Goal: Transaction & Acquisition: Purchase product/service

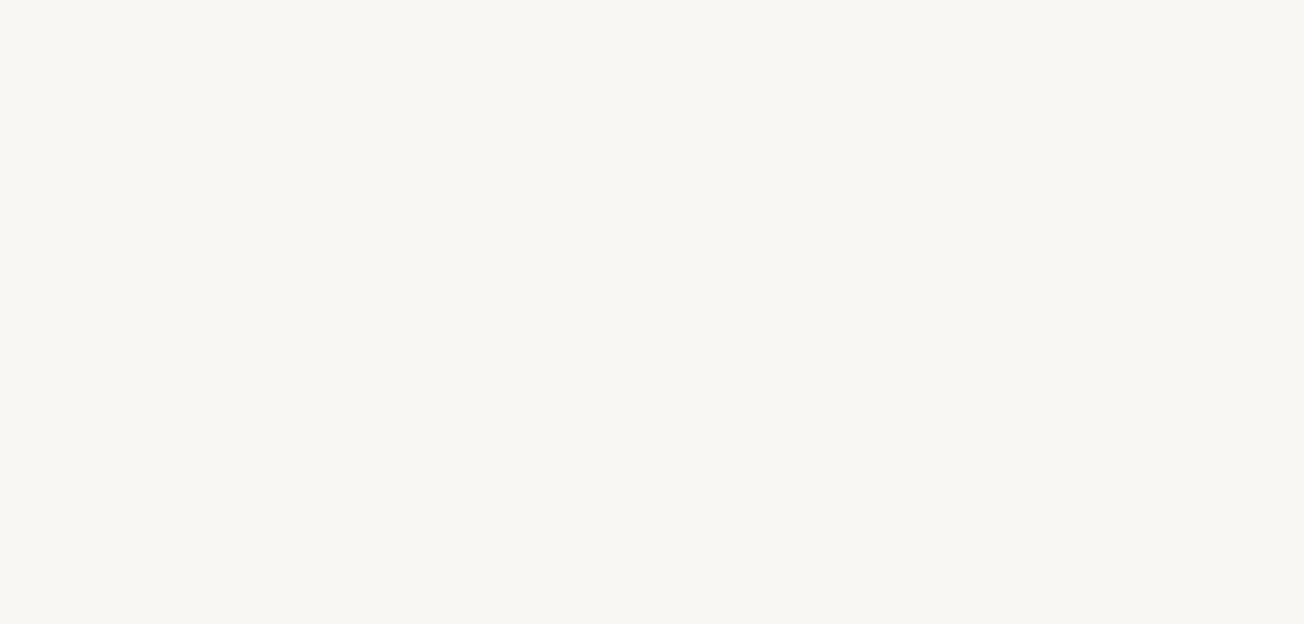
click at [686, 467] on div "[PERSON_NAME] ç o n s p a r q u e l q u e s q u e s t i o n s s u r v o s g o û…" at bounding box center [652, 312] width 1304 height 624
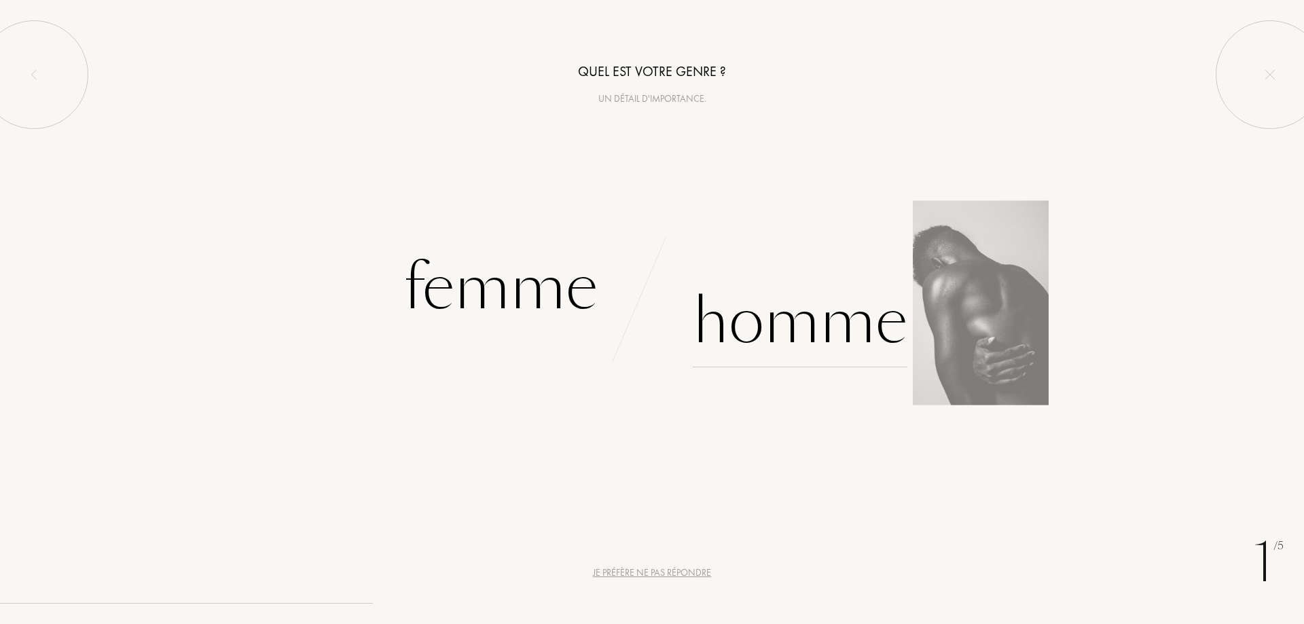
click at [811, 316] on div "Homme" at bounding box center [800, 322] width 215 height 92
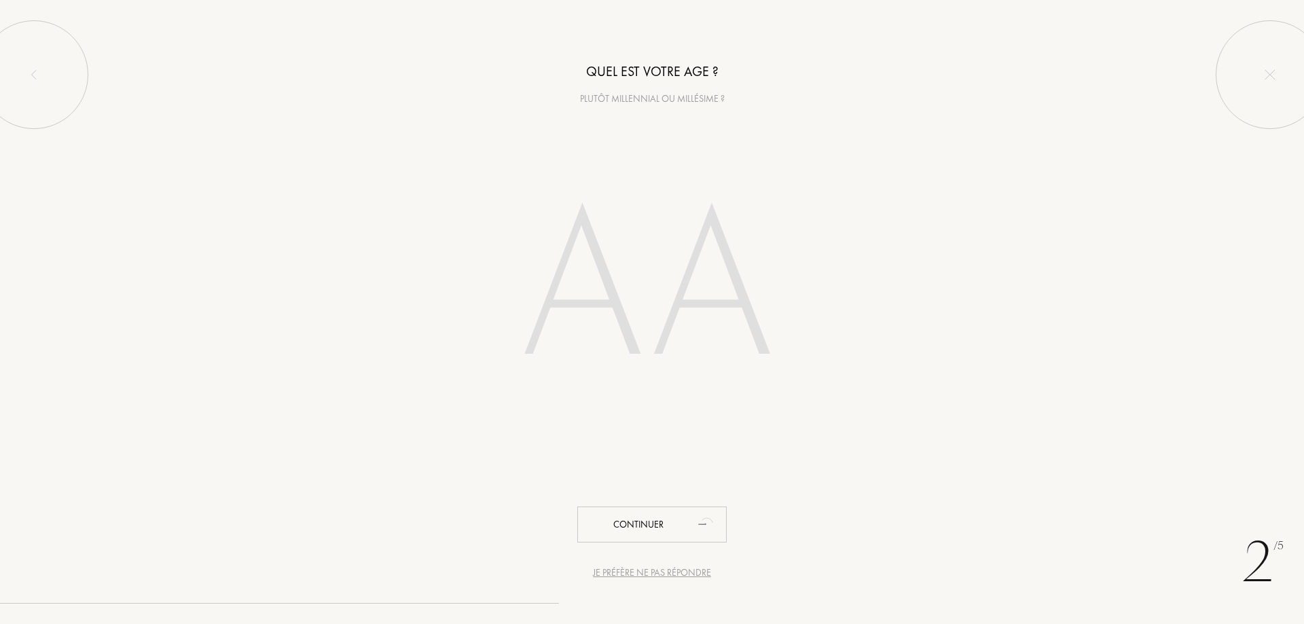
drag, startPoint x: 720, startPoint y: 251, endPoint x: 682, endPoint y: 255, distance: 38.9
click at [720, 252] on input "number" at bounding box center [651, 290] width 387 height 275
drag, startPoint x: 676, startPoint y: 262, endPoint x: 633, endPoint y: 273, distance: 44.1
click at [663, 268] on input "number" at bounding box center [651, 290] width 387 height 275
click at [463, 254] on input "number" at bounding box center [651, 290] width 387 height 275
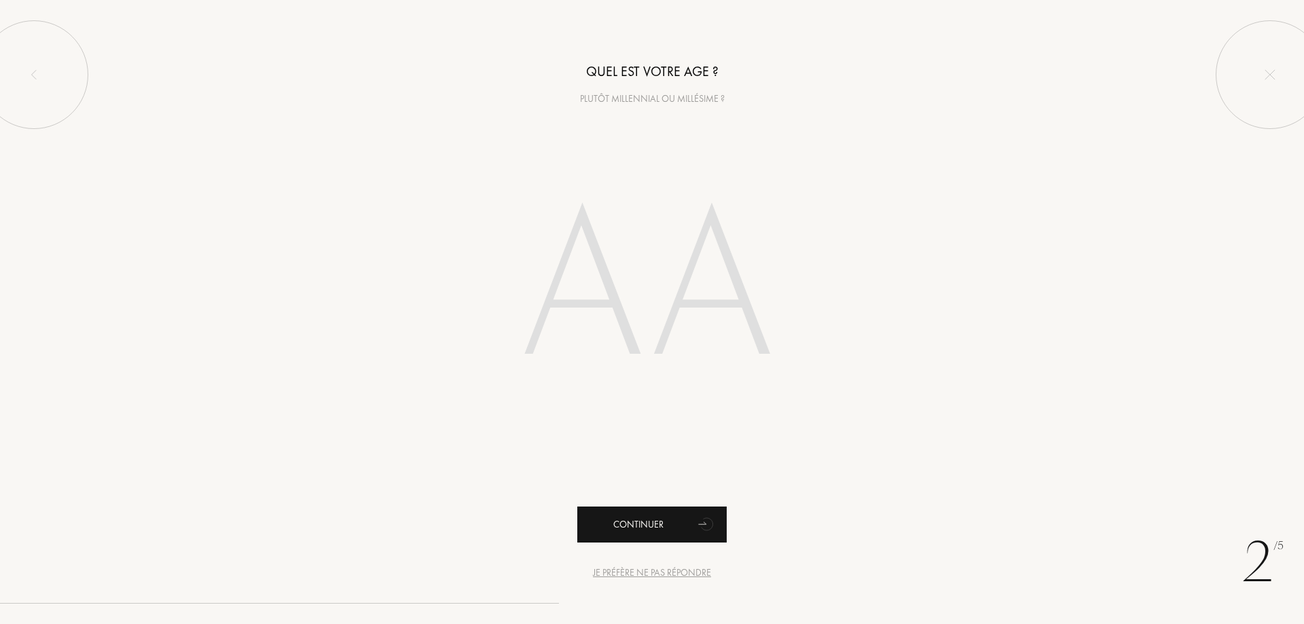
click at [659, 520] on div "Continuer" at bounding box center [651, 524] width 149 height 36
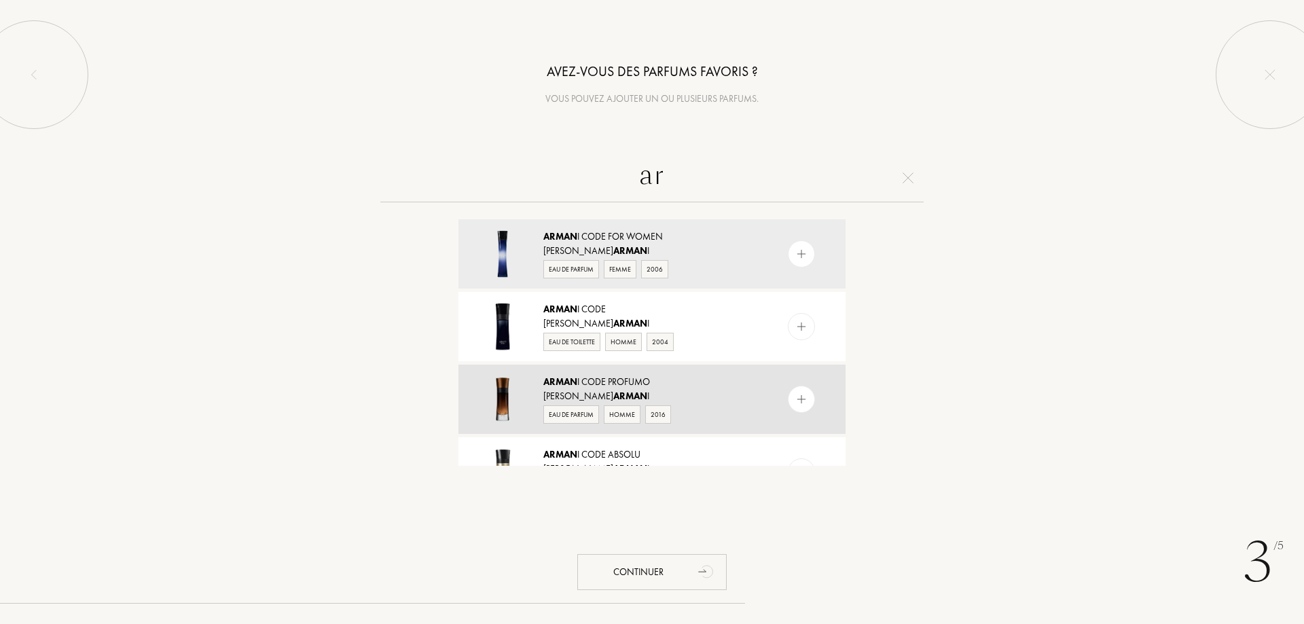
type input "a"
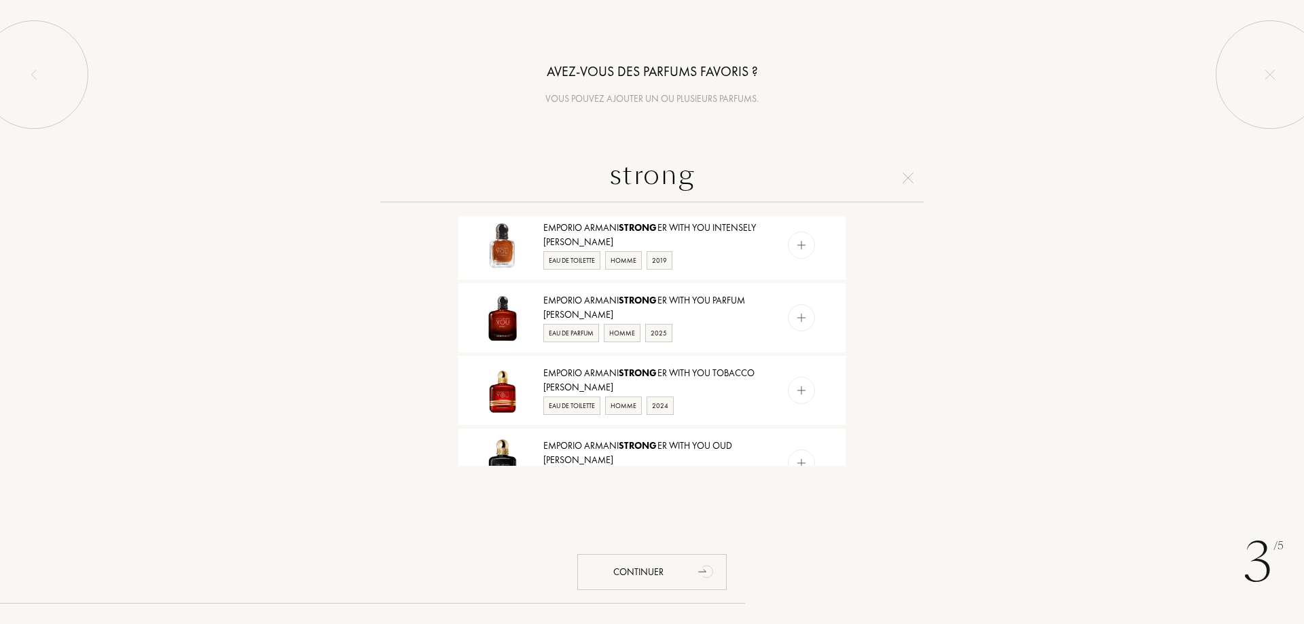
scroll to position [756, 0]
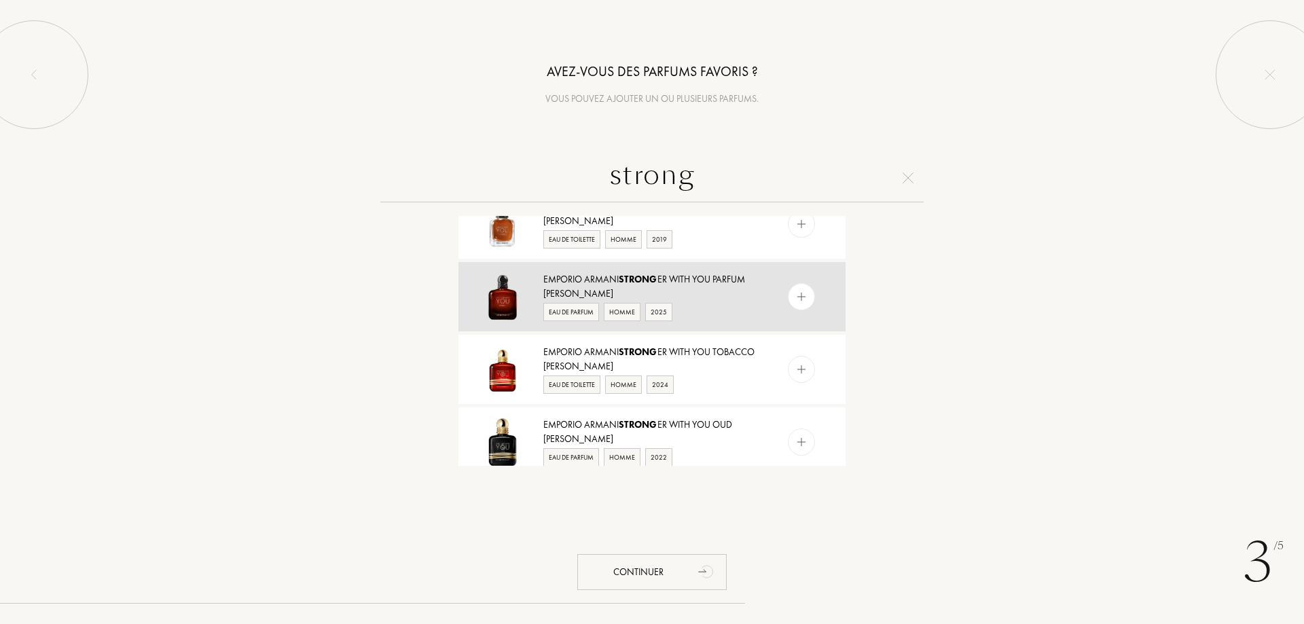
type input "strong"
click at [615, 287] on div "Emporio Armani Strong er With You Parfum Giorgio Armani Eau de Parfum Homme 2025" at bounding box center [651, 296] width 387 height 69
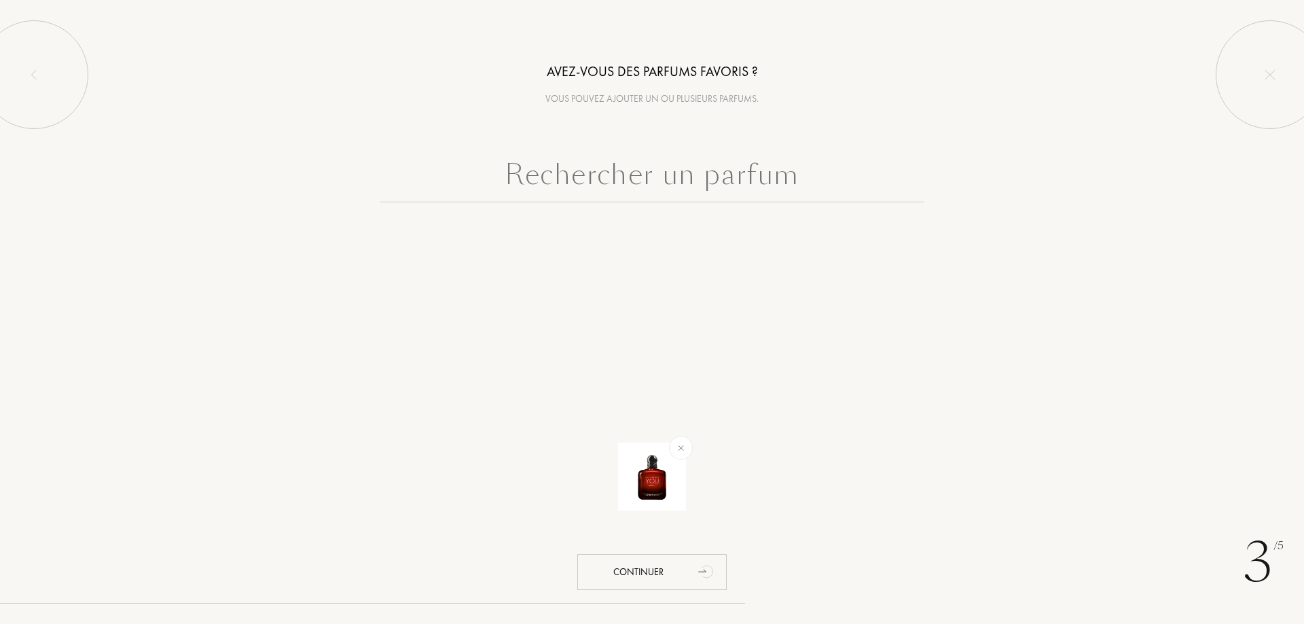
scroll to position [0, 0]
click at [655, 574] on div "Continuer" at bounding box center [651, 572] width 149 height 36
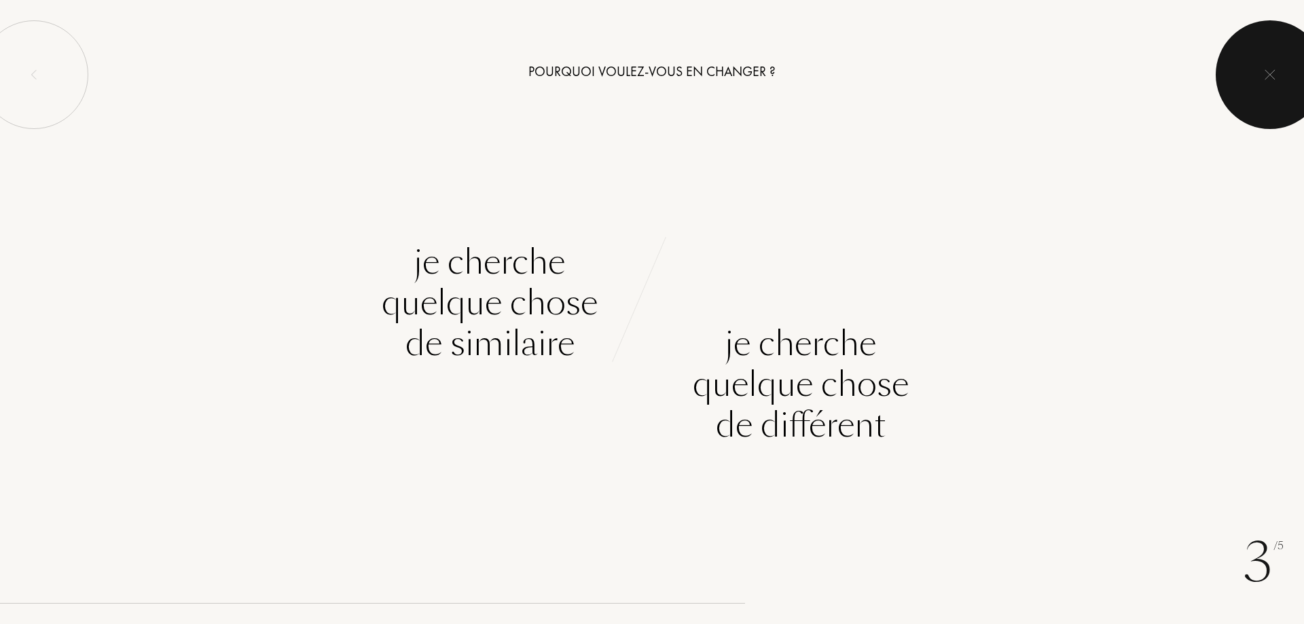
click at [1268, 71] on img at bounding box center [1269, 74] width 11 height 11
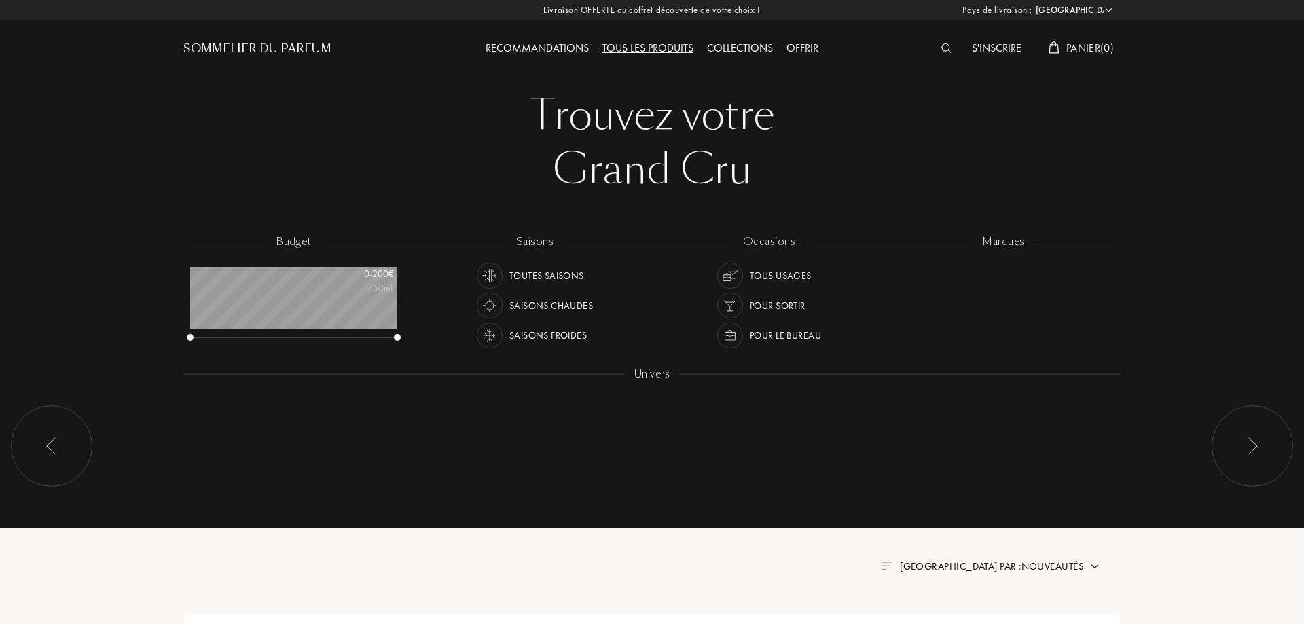
select select "FR"
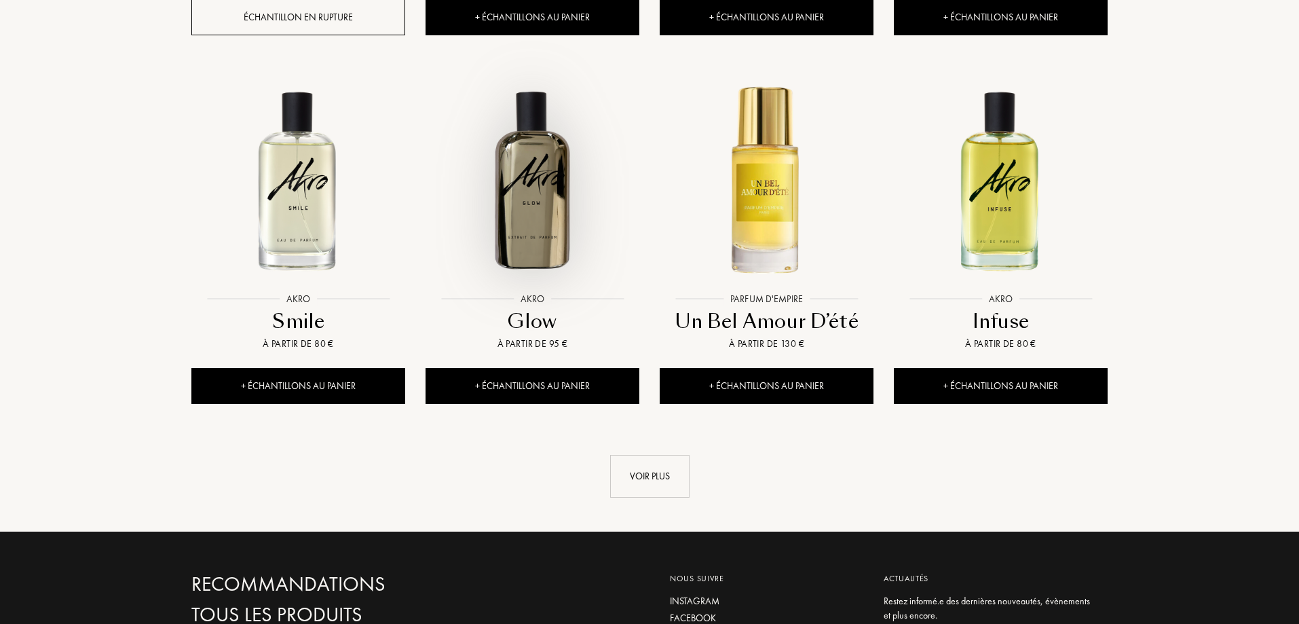
scroll to position [1603, 0]
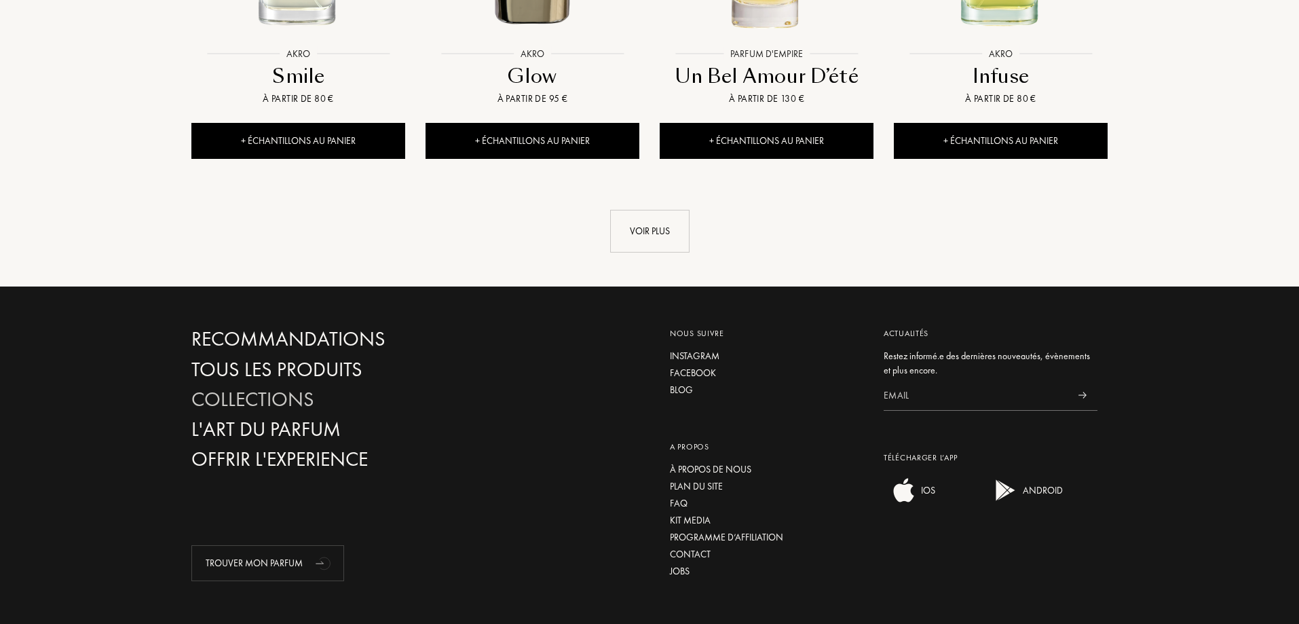
click at [284, 388] on div "Collections" at bounding box center [337, 400] width 292 height 24
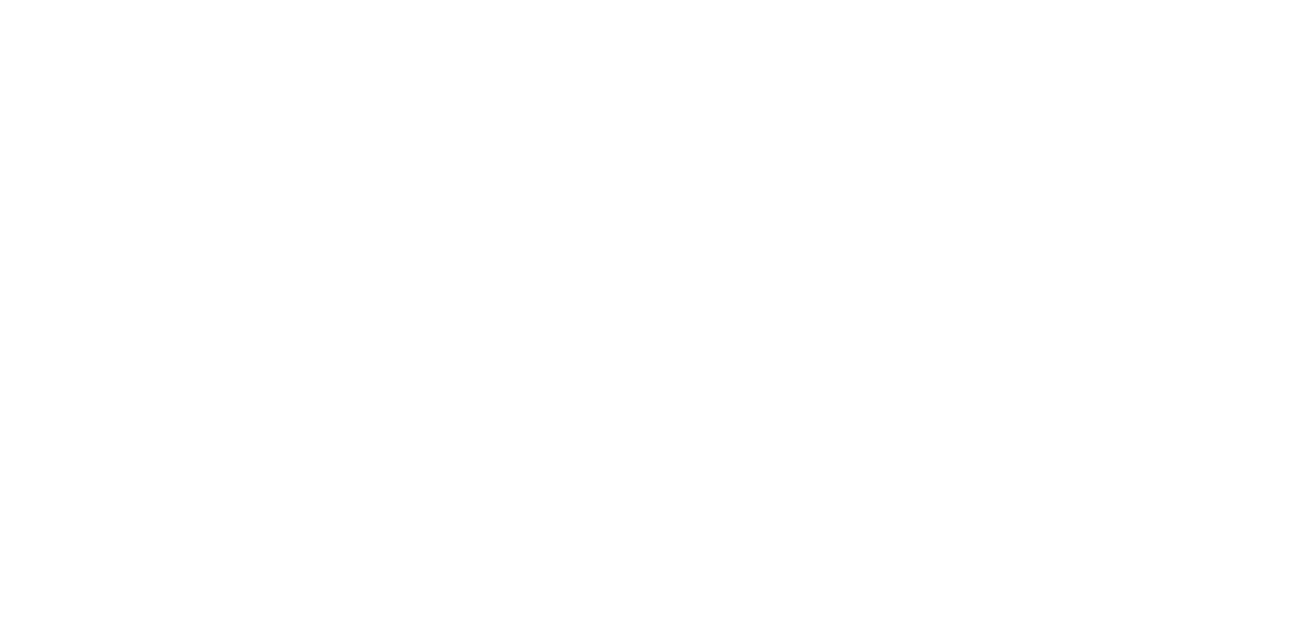
select select "FR"
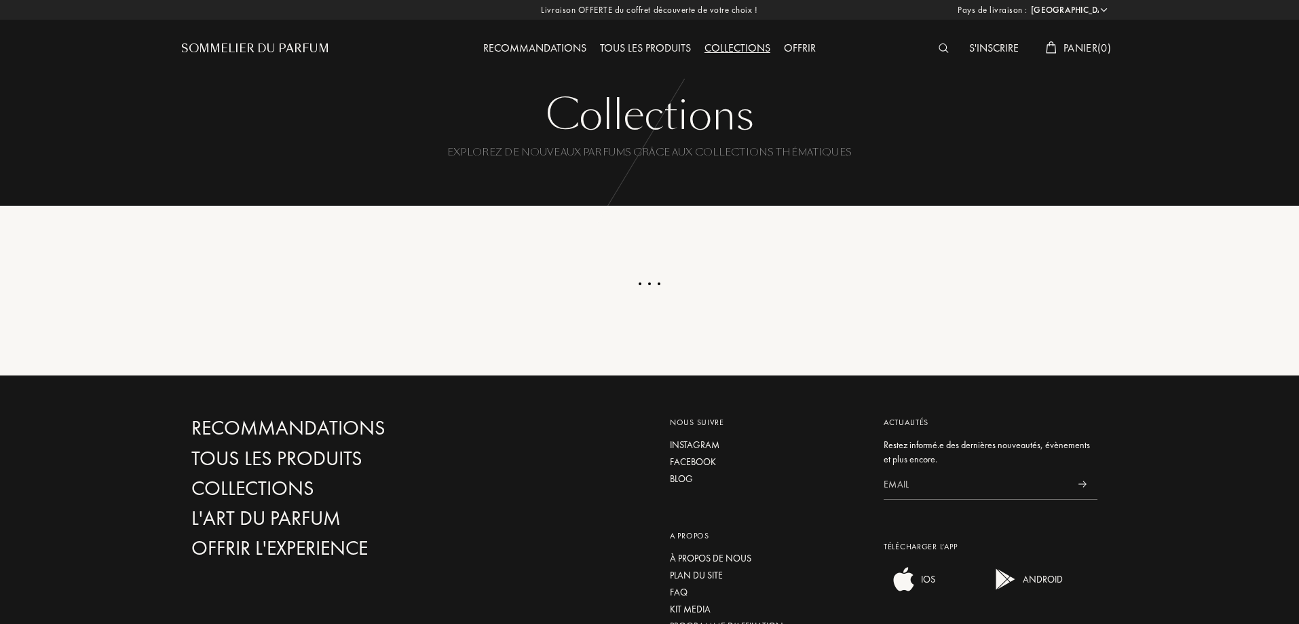
click at [293, 287] on div at bounding box center [649, 308] width 937 height 68
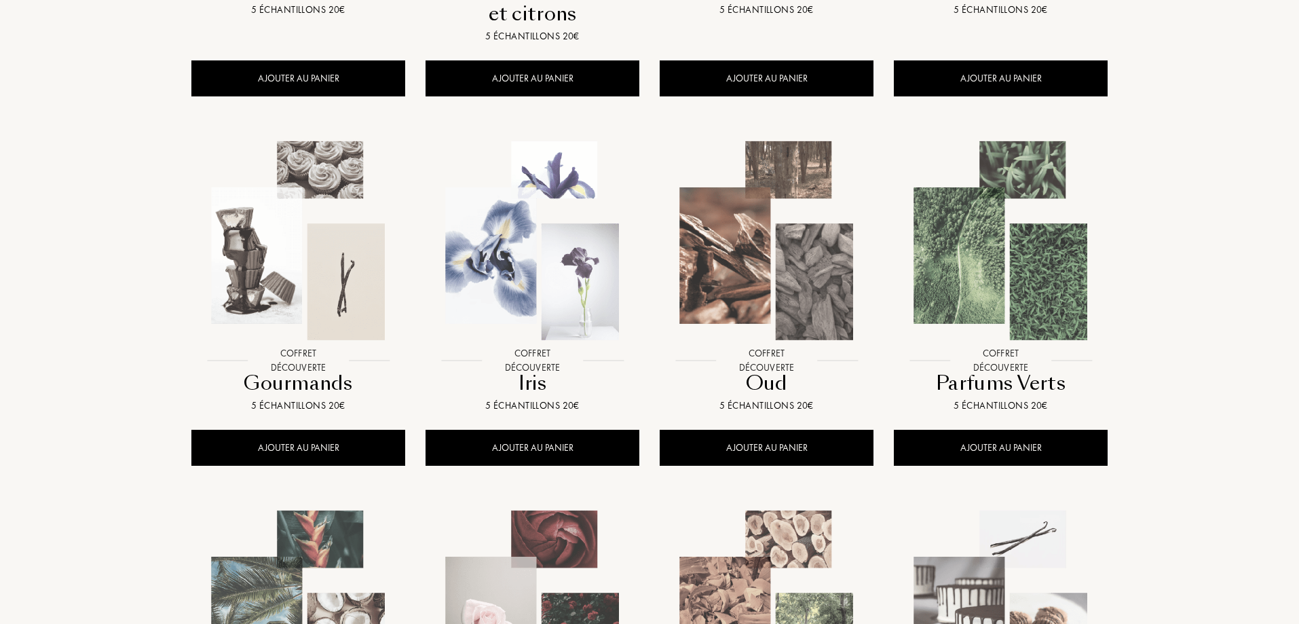
scroll to position [543, 0]
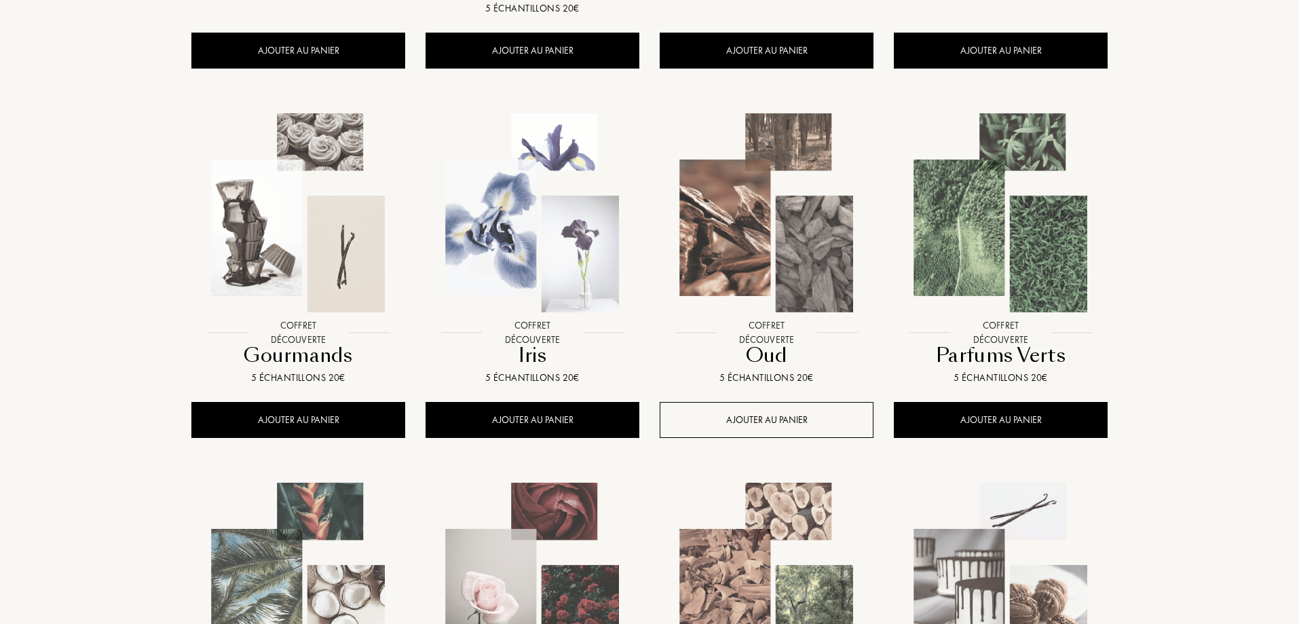
click at [776, 418] on div "AJOUTER AU PANIER" at bounding box center [767, 420] width 214 height 36
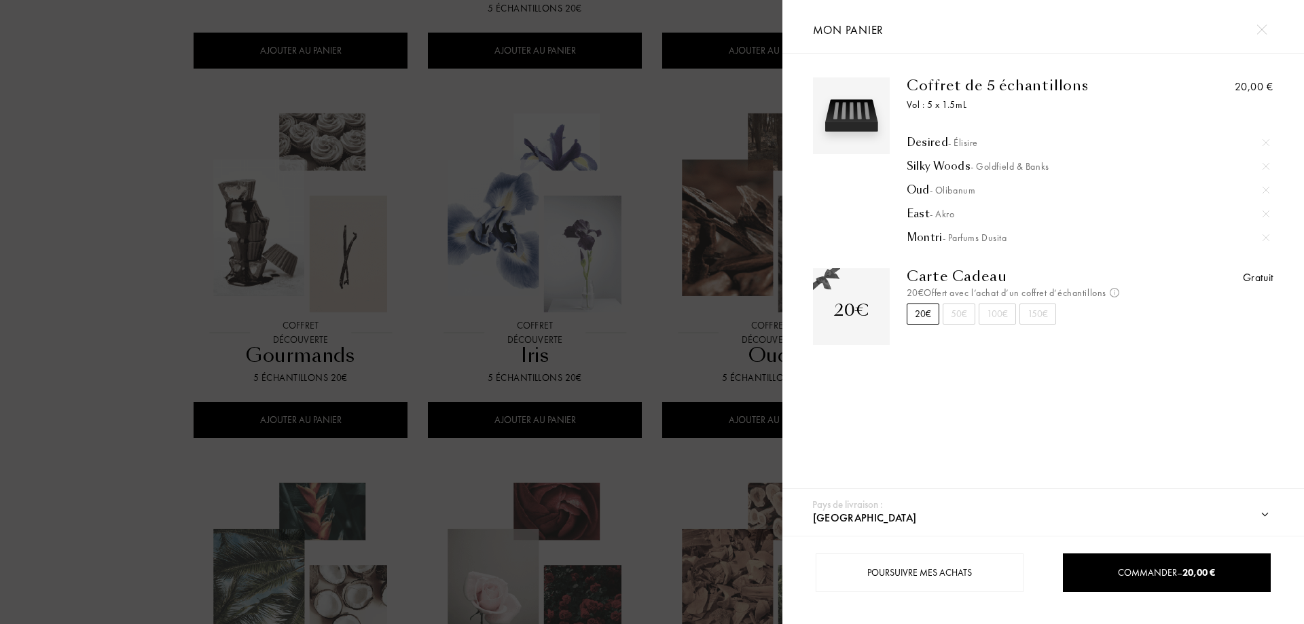
click at [536, 136] on div at bounding box center [391, 312] width 782 height 624
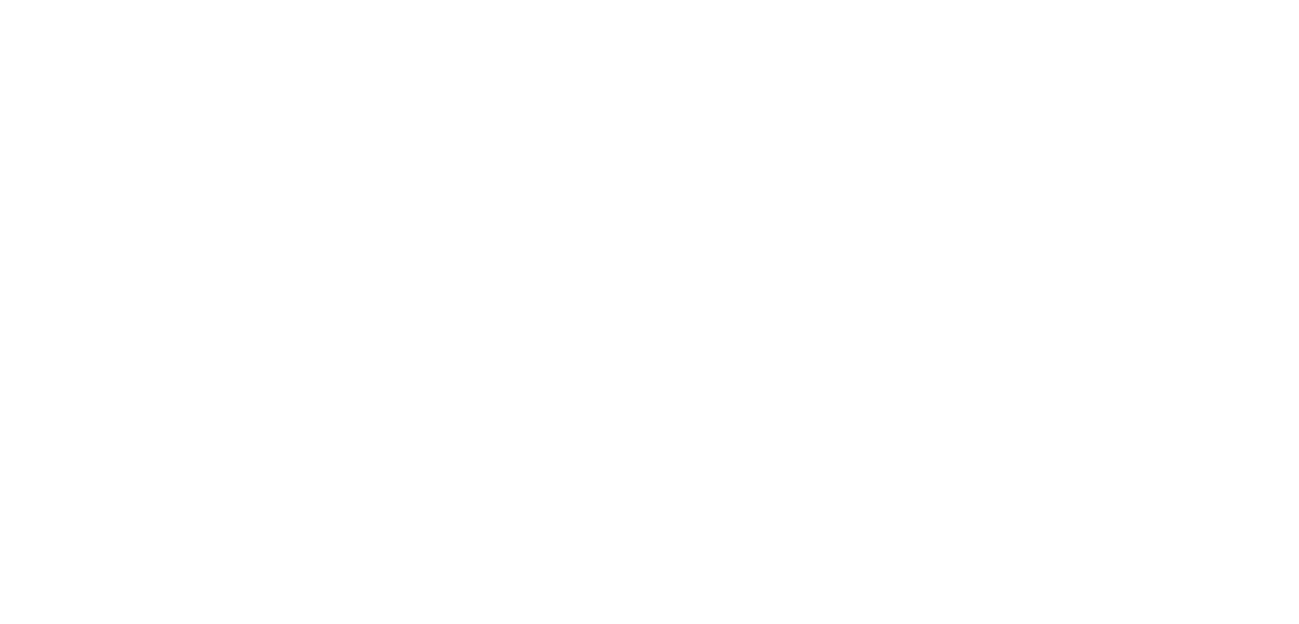
select select "FR"
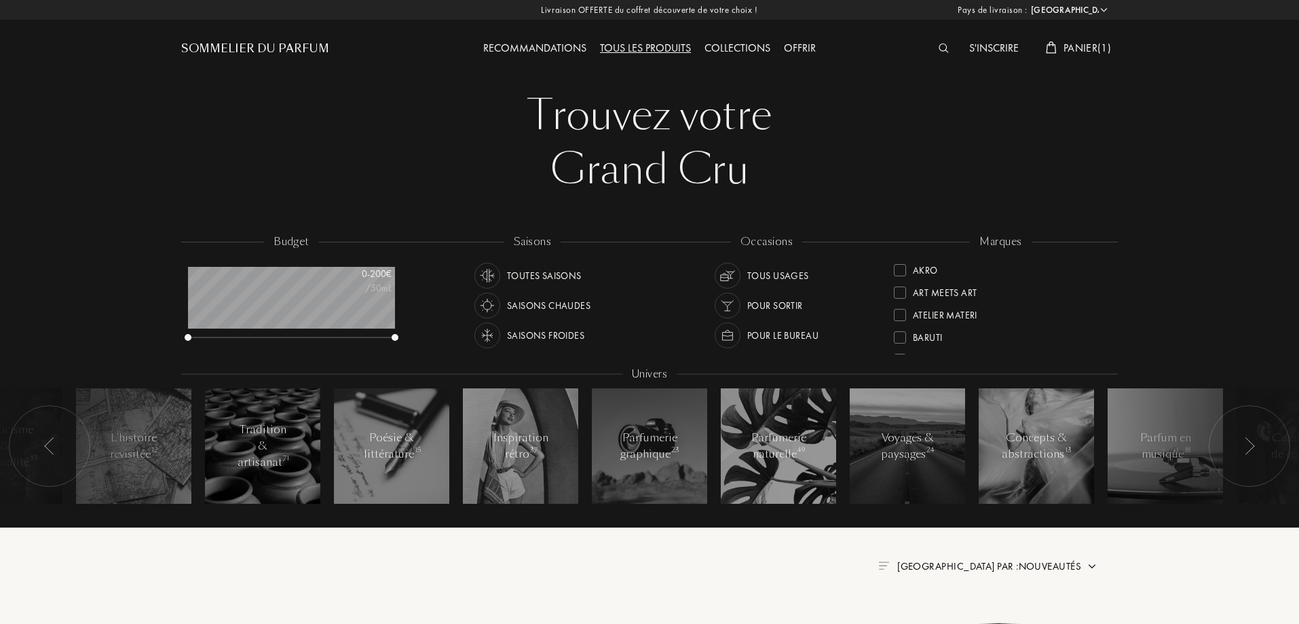
click at [257, 43] on div "Sommelier du Parfum" at bounding box center [255, 49] width 148 height 16
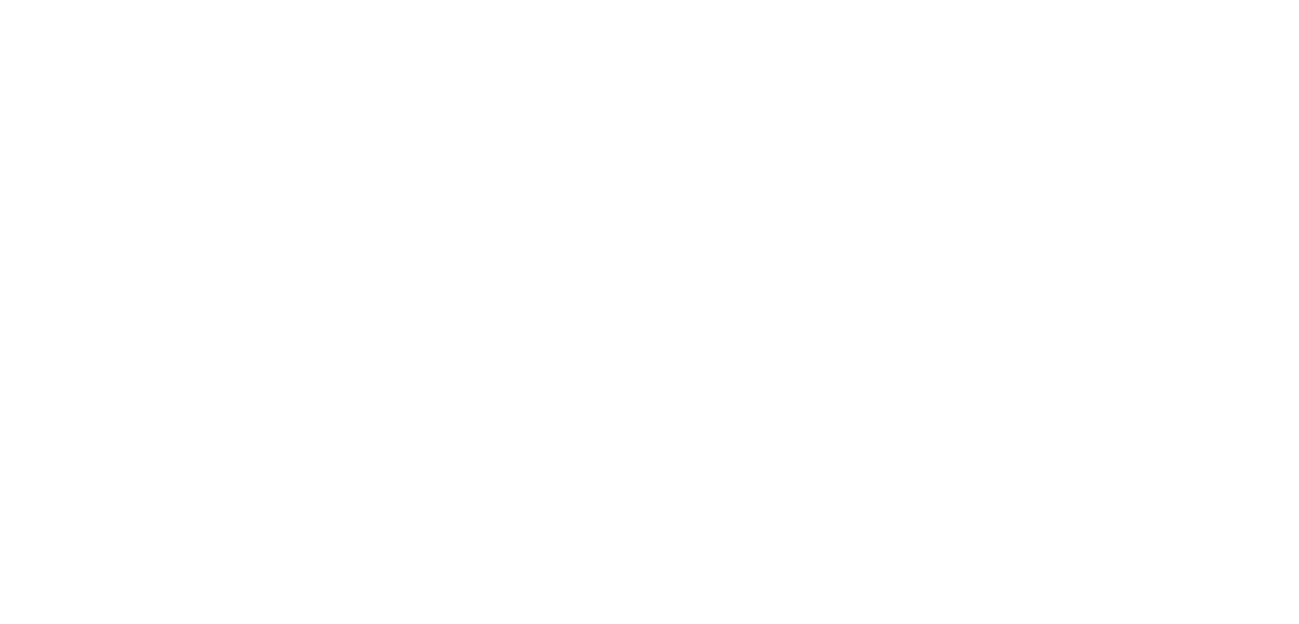
select select "FR"
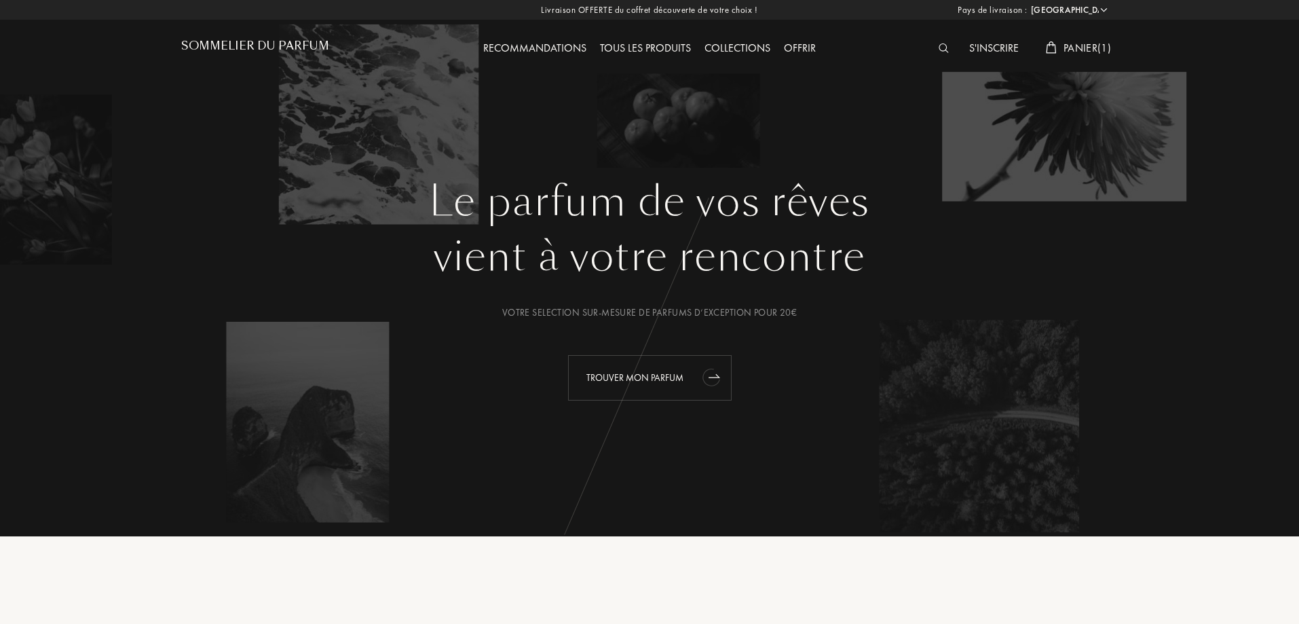
click at [663, 374] on div "Trouver mon parfum" at bounding box center [650, 377] width 164 height 45
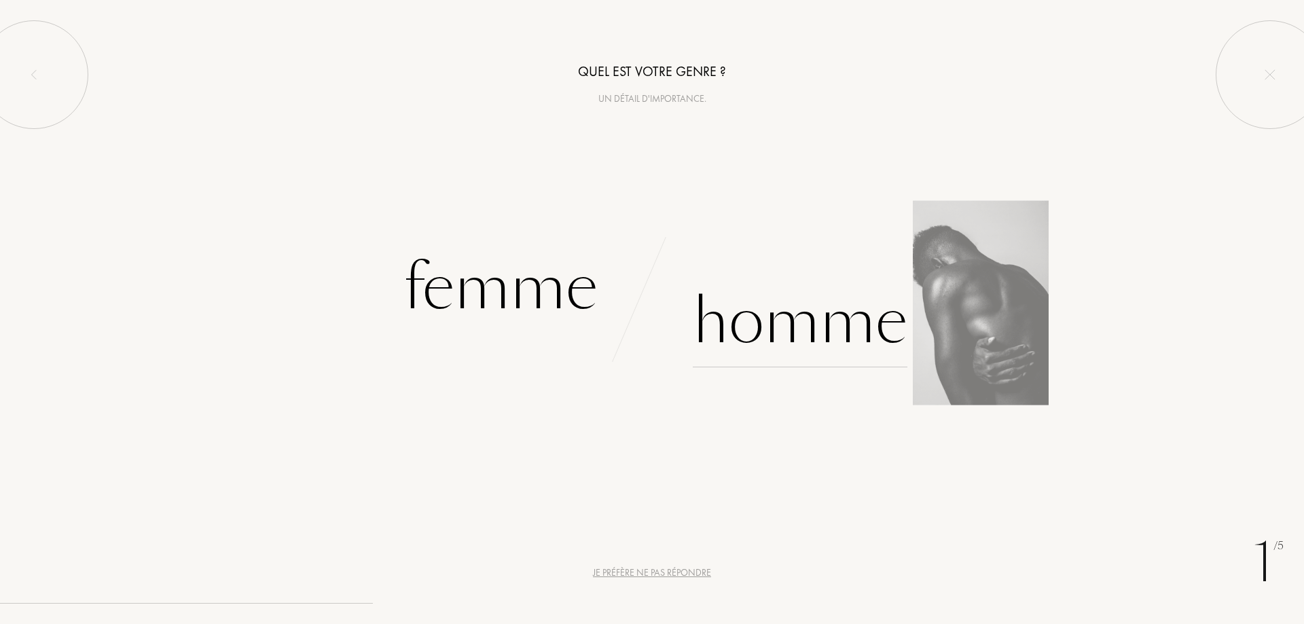
click at [795, 327] on div "Homme" at bounding box center [800, 322] width 215 height 92
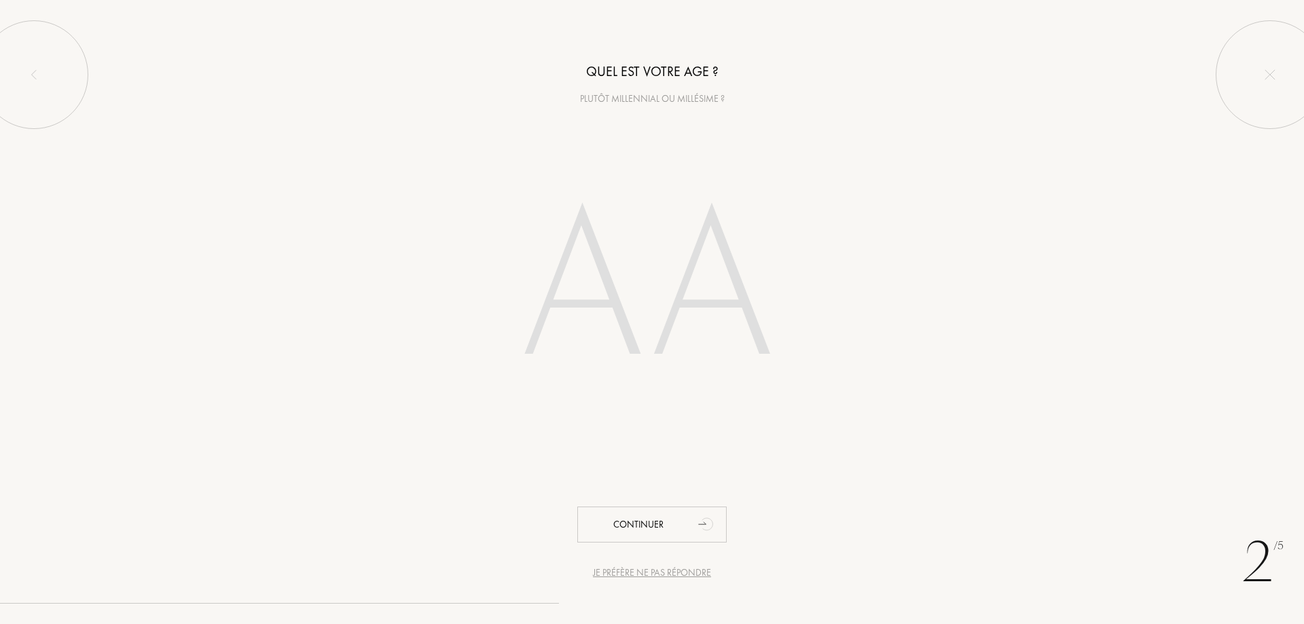
click at [682, 569] on div "Je préfère ne pas répondre" at bounding box center [652, 573] width 118 height 14
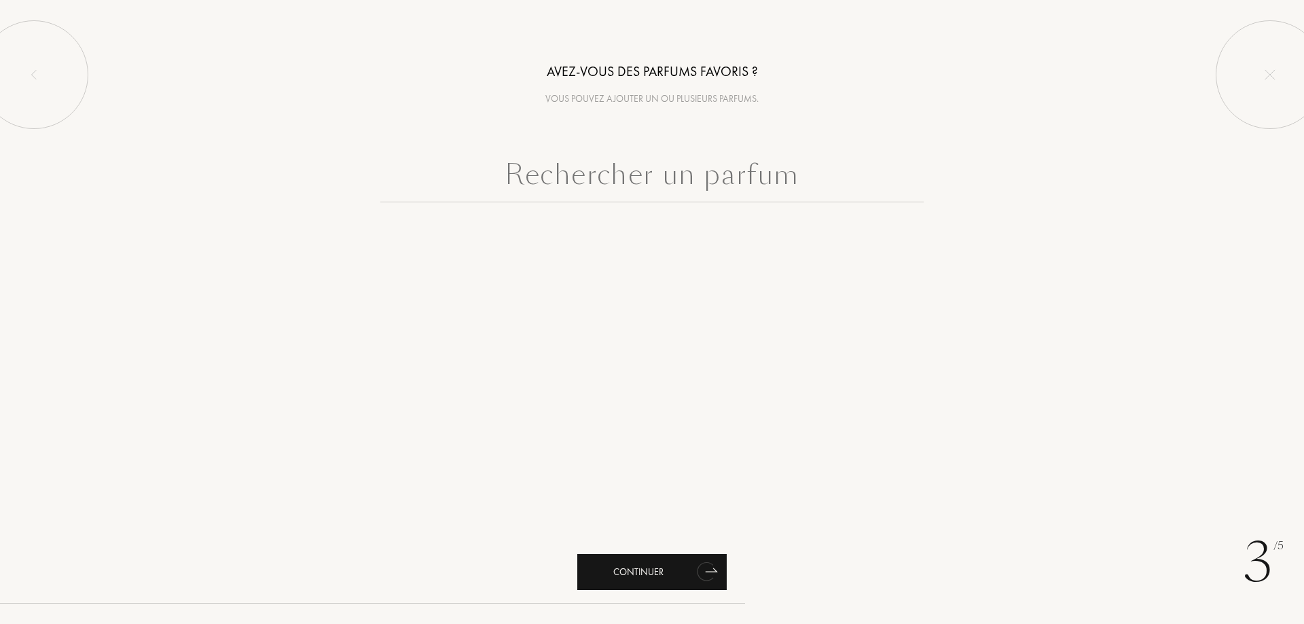
click at [659, 566] on div "Continuer" at bounding box center [651, 572] width 149 height 36
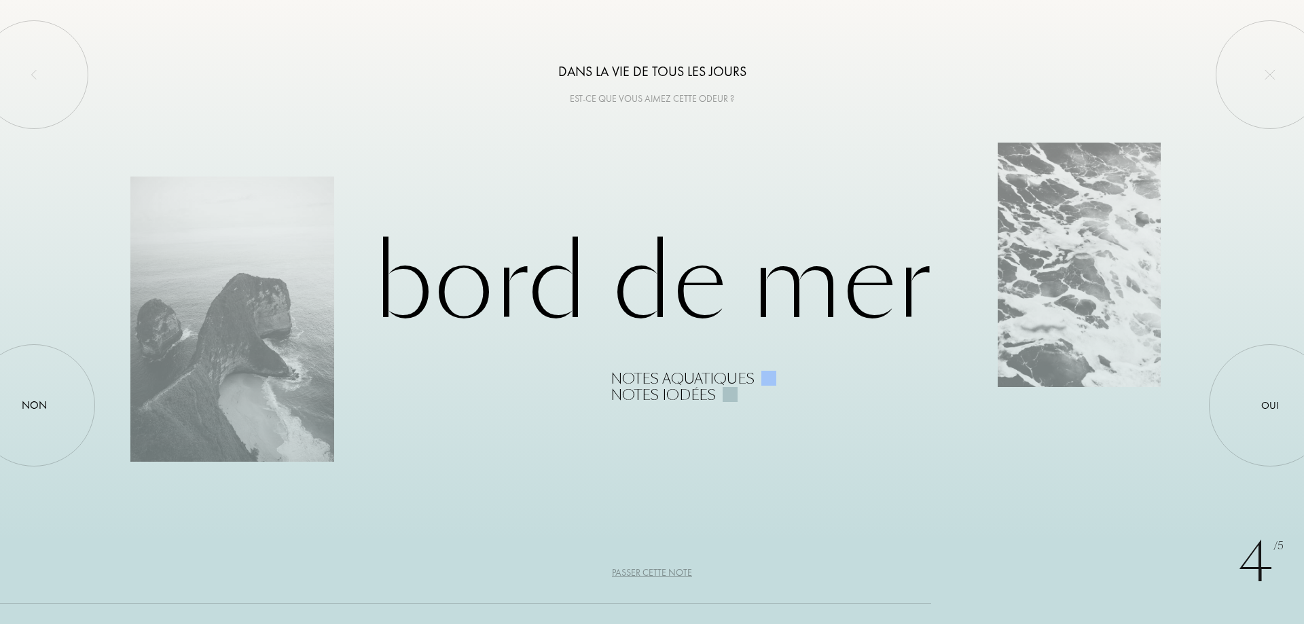
click at [652, 567] on div "Passer cette note" at bounding box center [652, 573] width 80 height 14
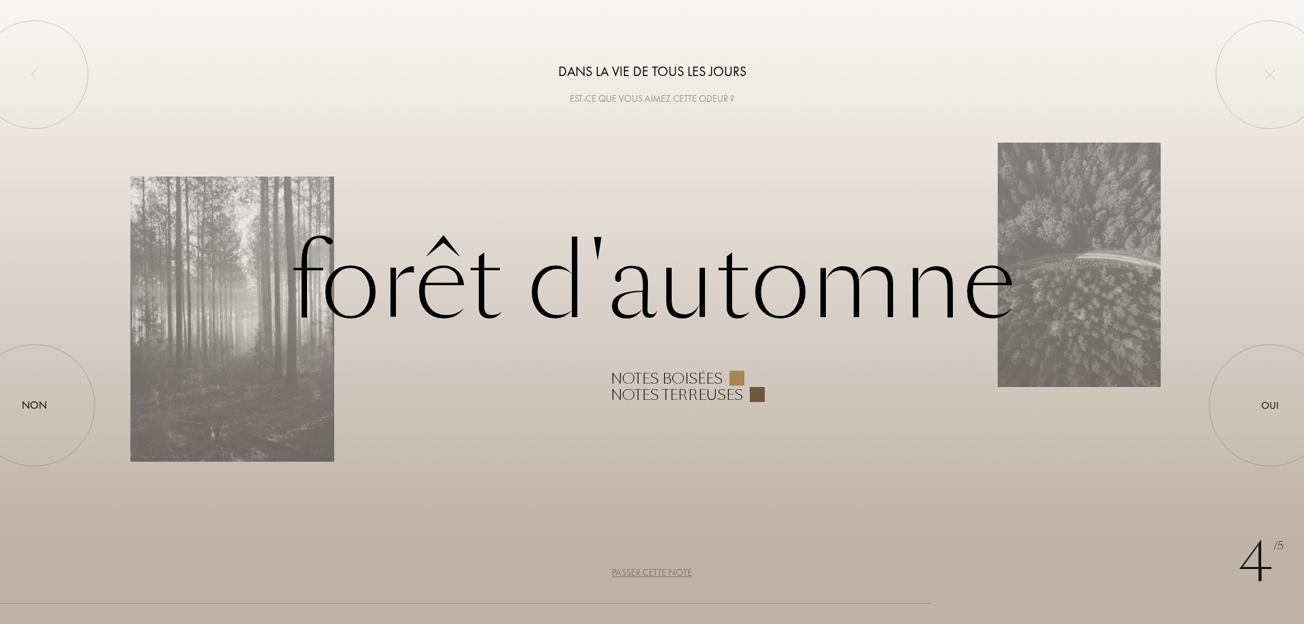
click at [665, 570] on div "Passer cette note" at bounding box center [652, 573] width 80 height 14
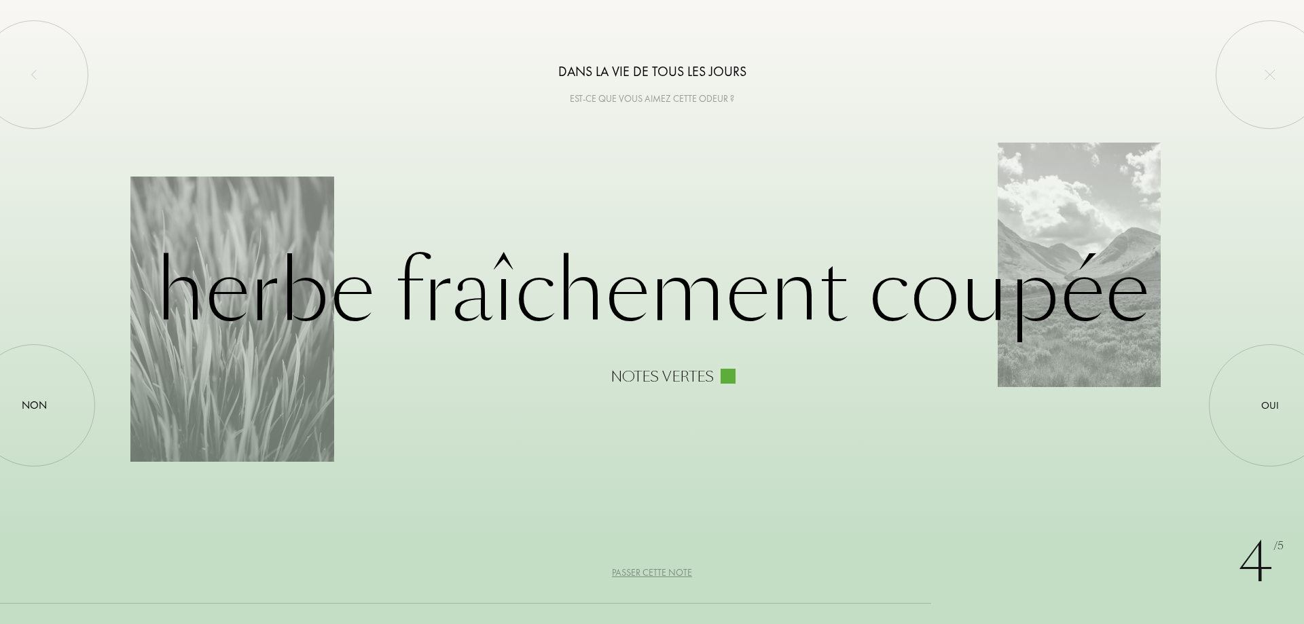
click at [665, 570] on div "Passer cette note" at bounding box center [652, 573] width 80 height 14
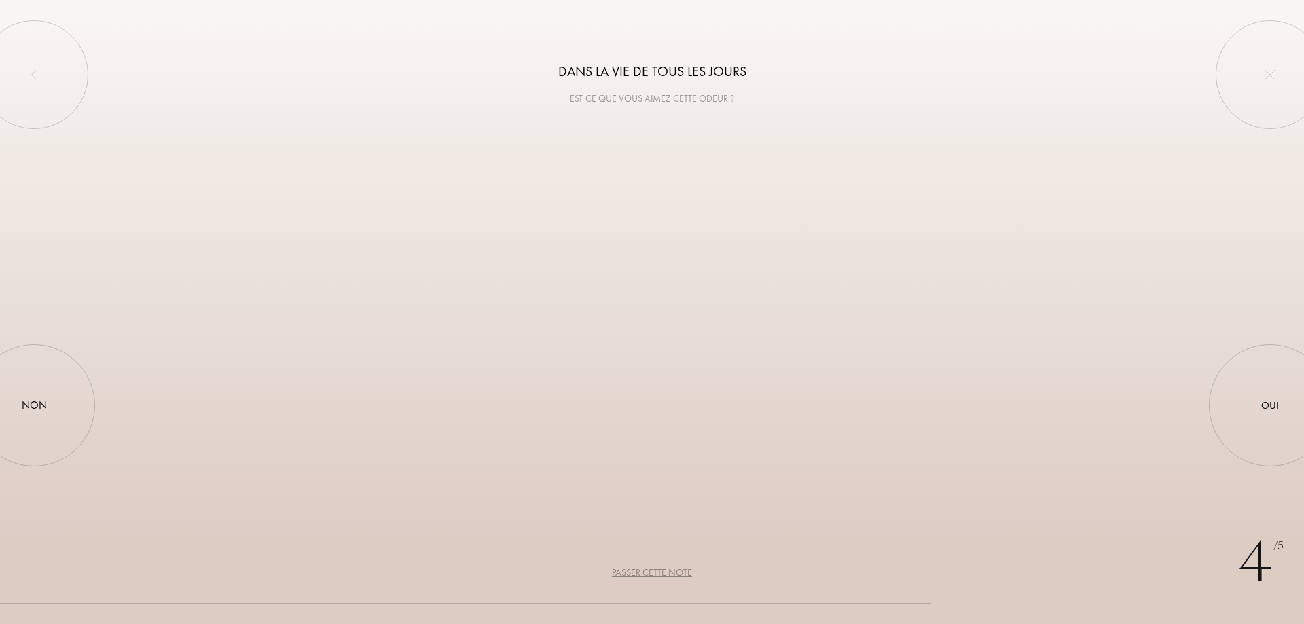
click at [665, 570] on div "Passer cette note" at bounding box center [652, 573] width 80 height 14
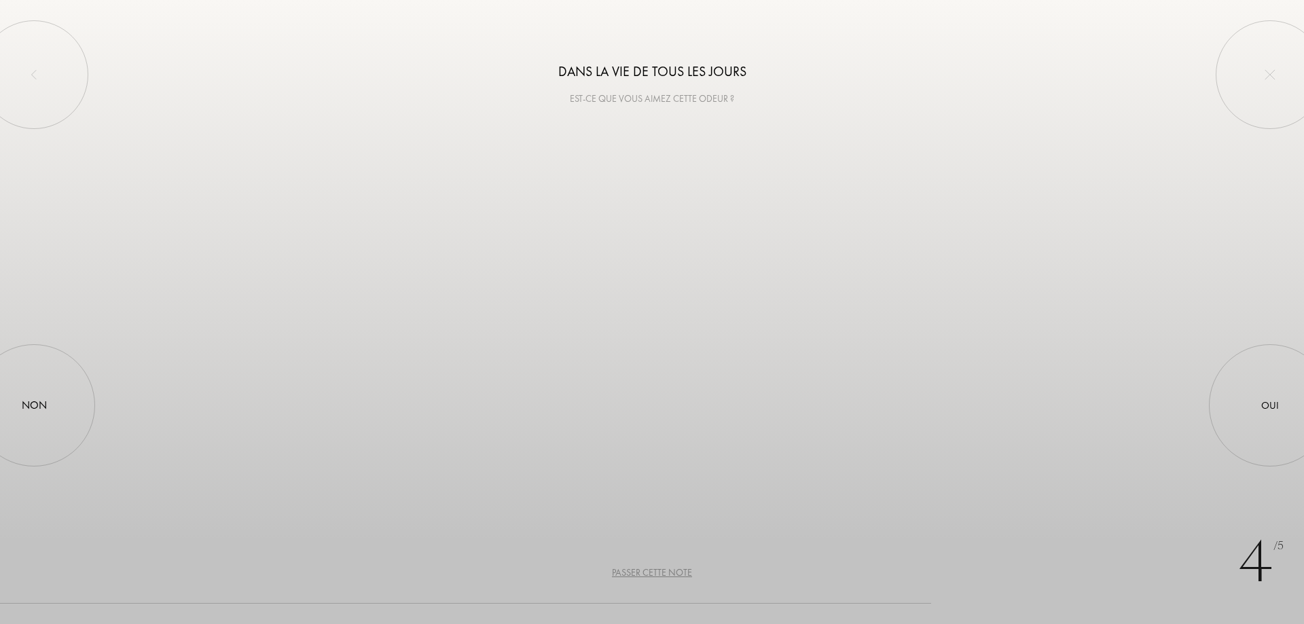
click at [665, 570] on div "Passer cette note" at bounding box center [652, 573] width 80 height 14
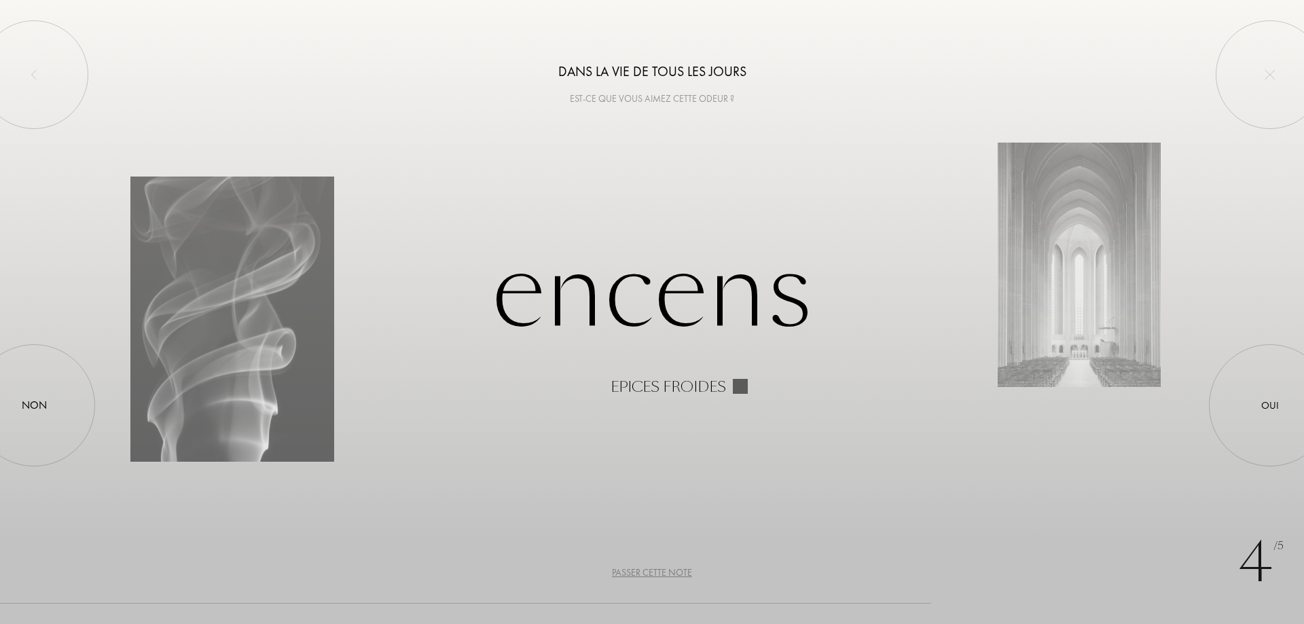
click at [665, 570] on div "Passer cette note" at bounding box center [652, 573] width 80 height 14
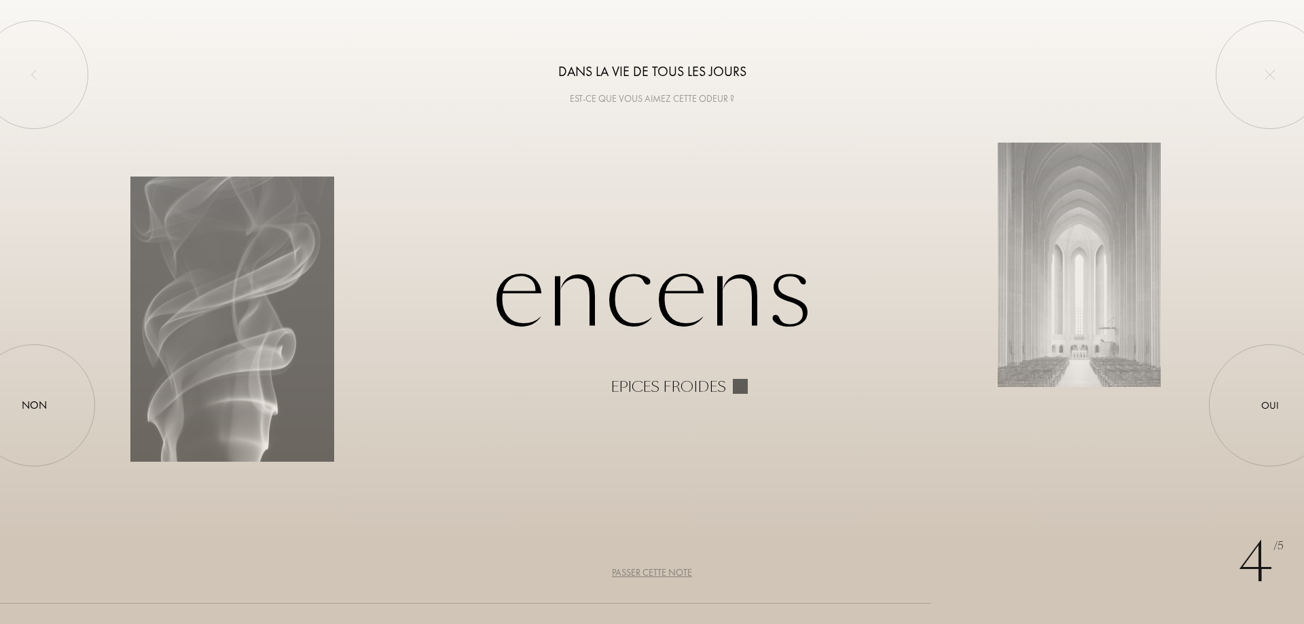
click at [665, 570] on div "Passer cette note" at bounding box center [652, 573] width 80 height 14
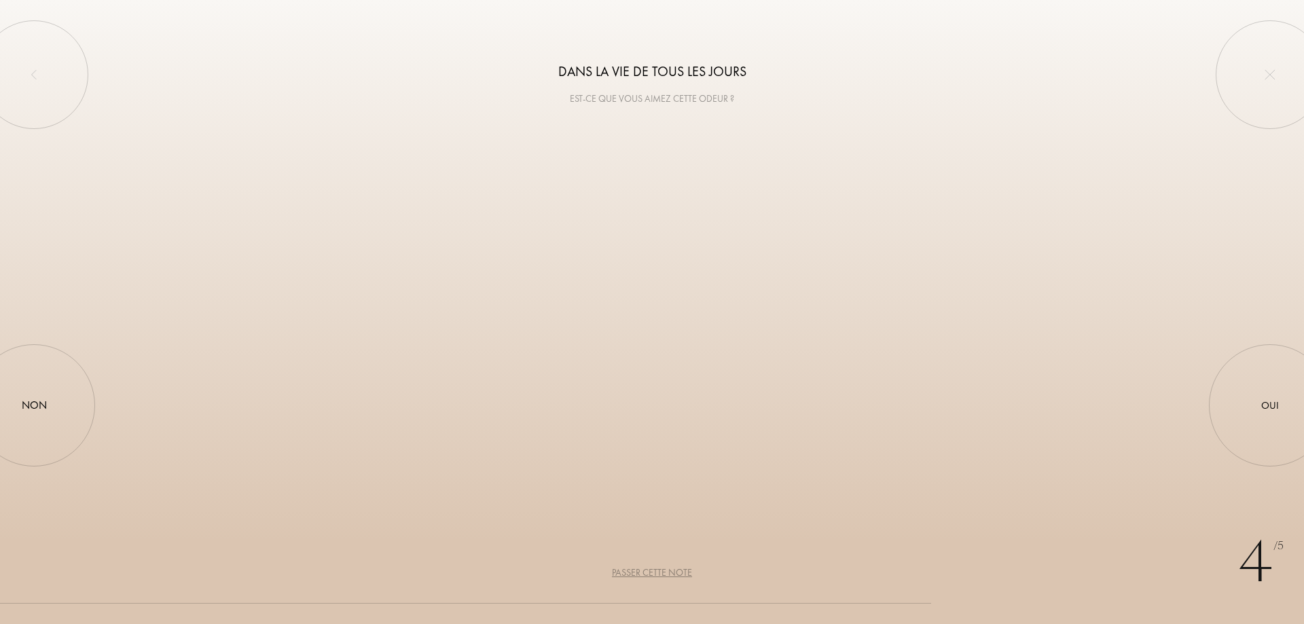
click at [665, 570] on div "Passer cette note" at bounding box center [652, 573] width 80 height 14
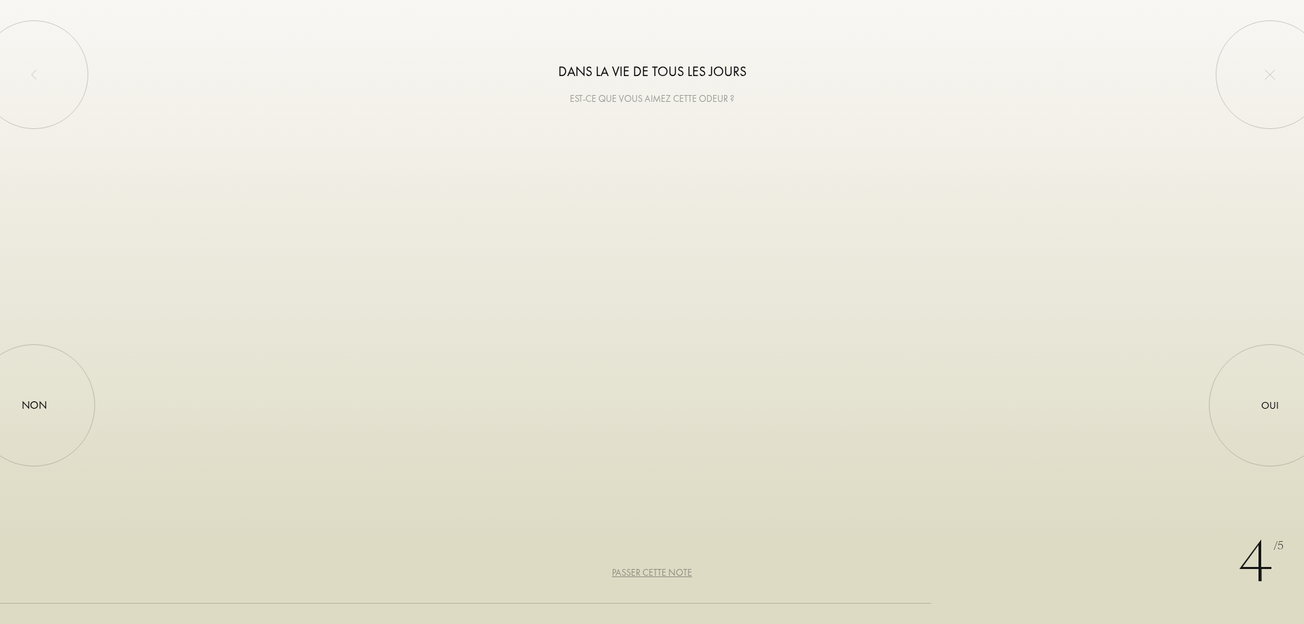
click at [665, 570] on div "Passer cette note" at bounding box center [652, 573] width 80 height 14
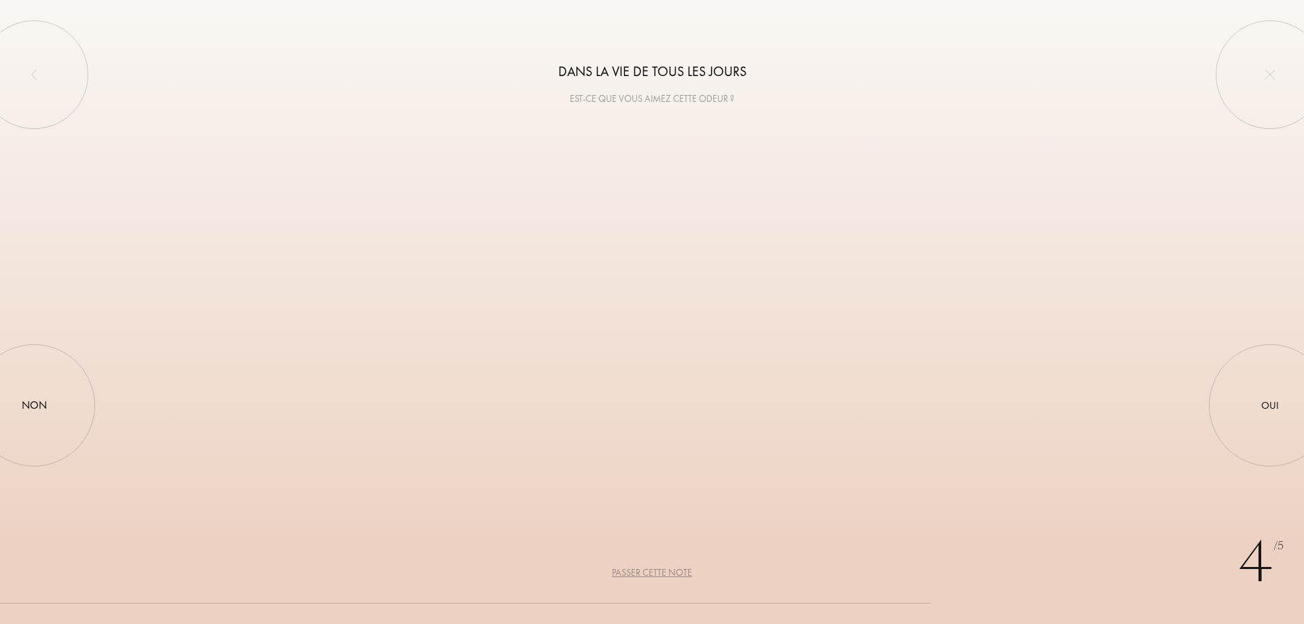
click at [665, 570] on div "Passer cette note" at bounding box center [652, 573] width 80 height 14
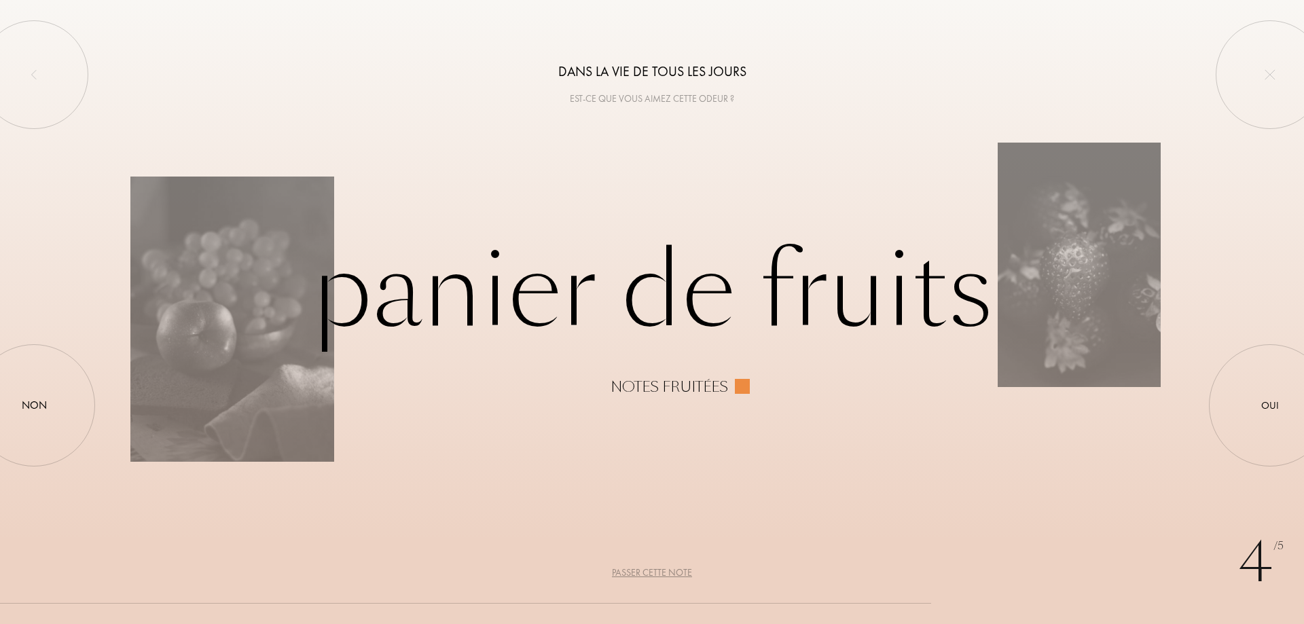
click at [665, 570] on div "Passer cette note" at bounding box center [652, 573] width 80 height 14
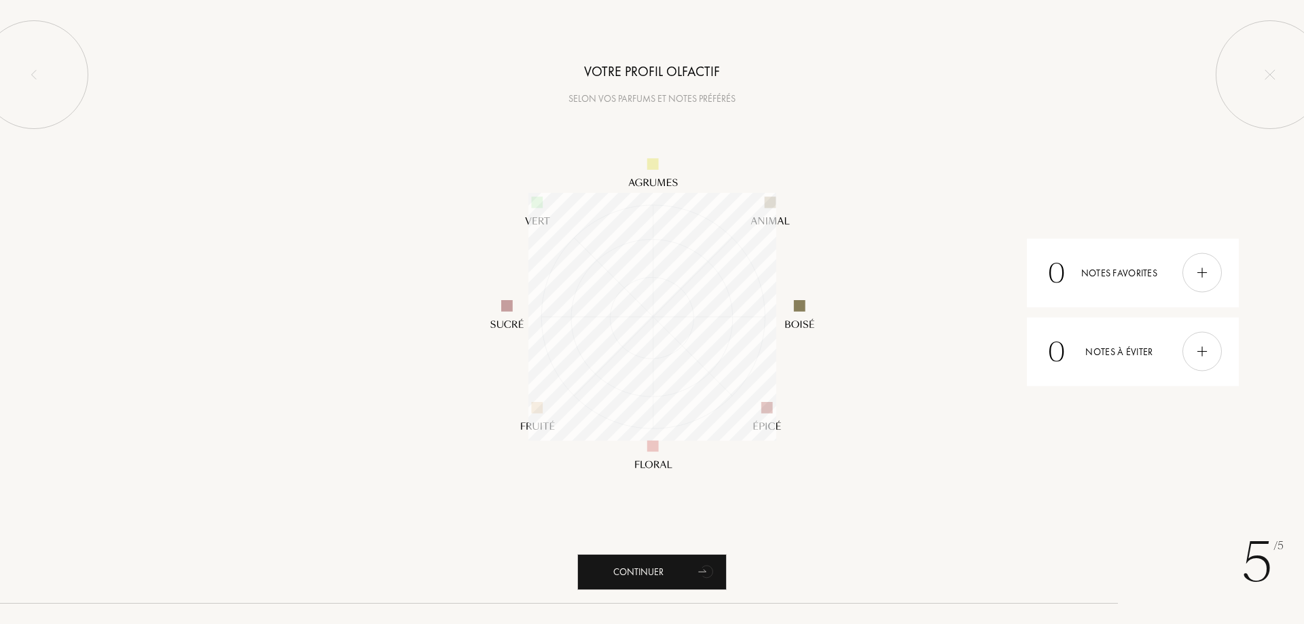
scroll to position [248, 248]
click at [657, 568] on div "Continuer" at bounding box center [651, 572] width 149 height 36
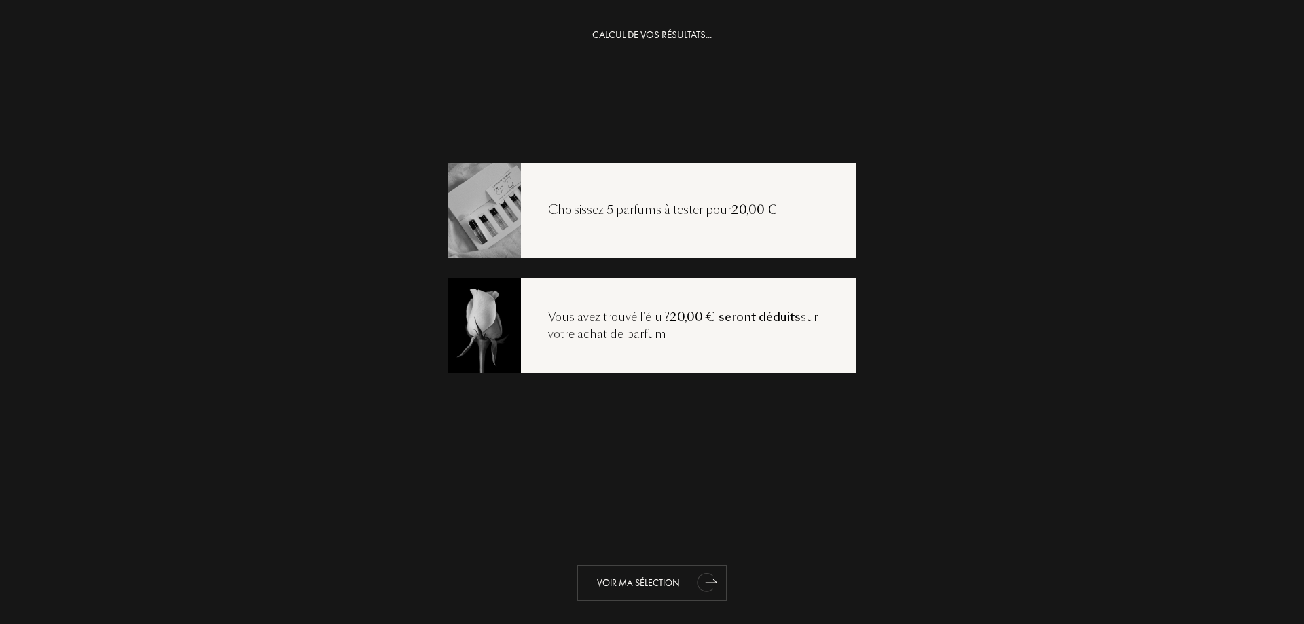
click at [650, 580] on div "Voir ma sélection" at bounding box center [651, 583] width 149 height 36
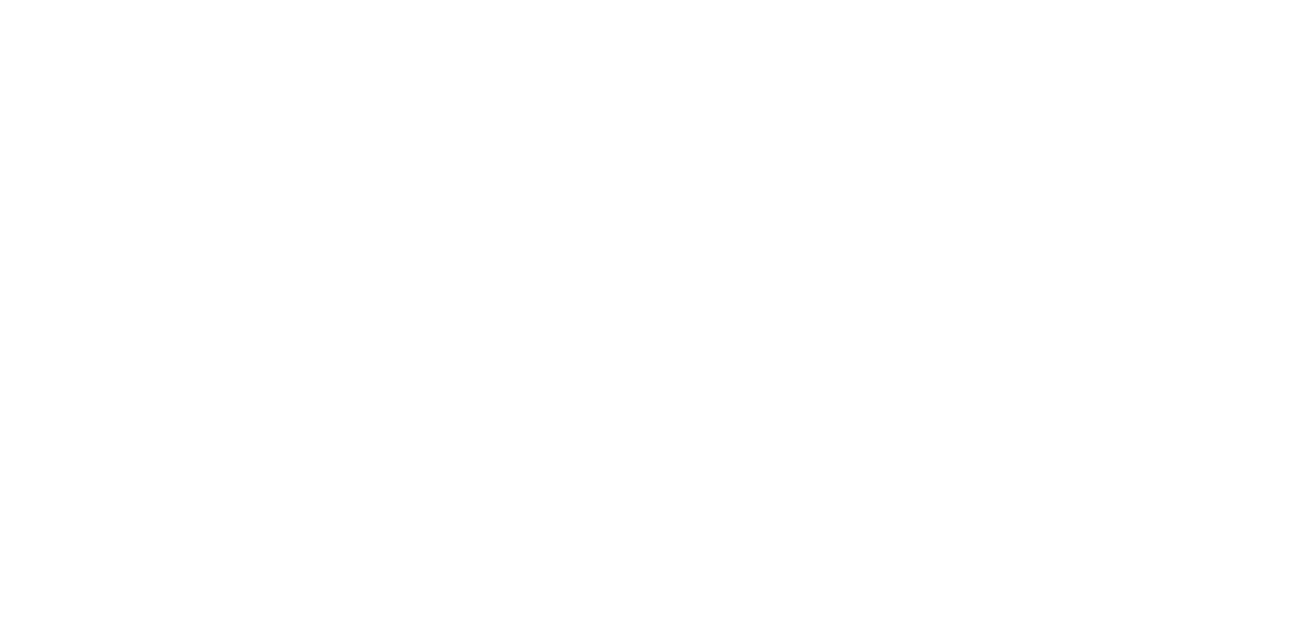
select select "FR"
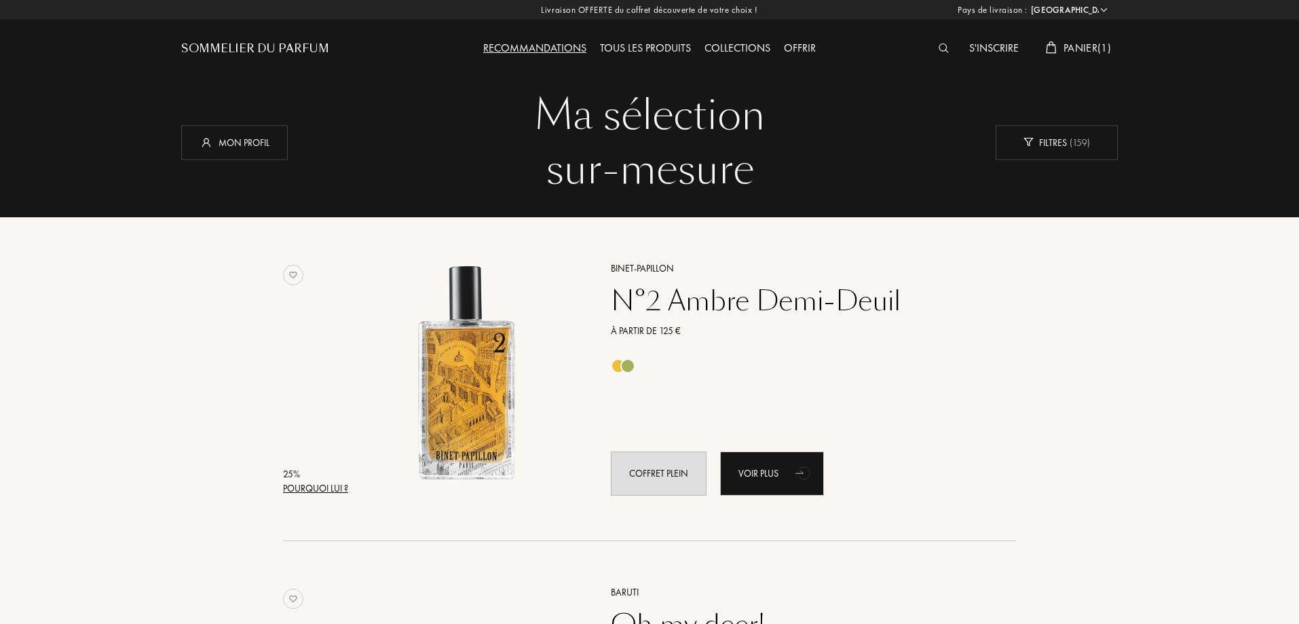
click at [939, 45] on img at bounding box center [944, 48] width 10 height 10
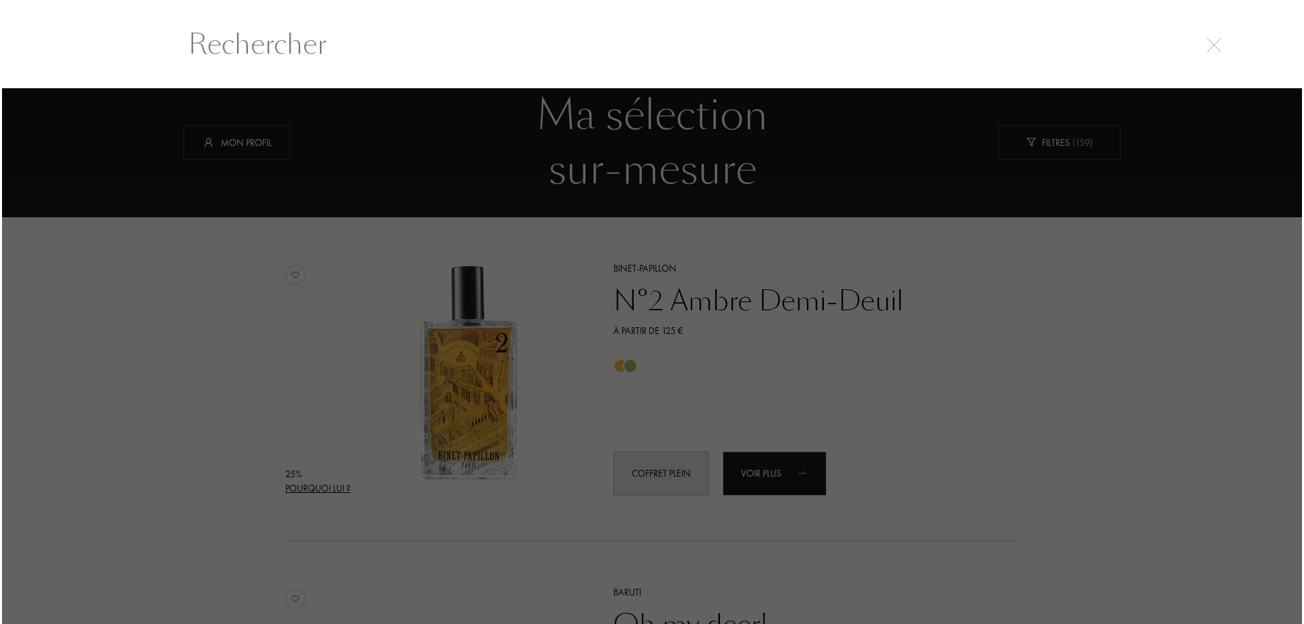
scroll to position [1, 0]
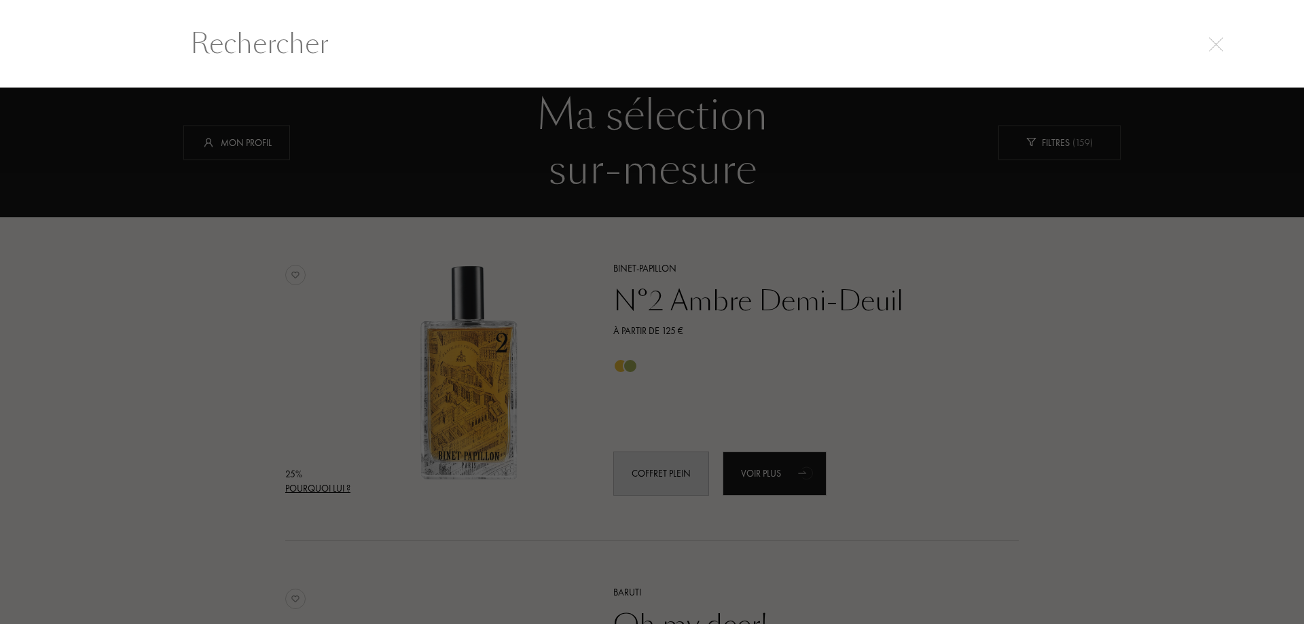
click at [426, 53] on input "text" at bounding box center [652, 43] width 978 height 41
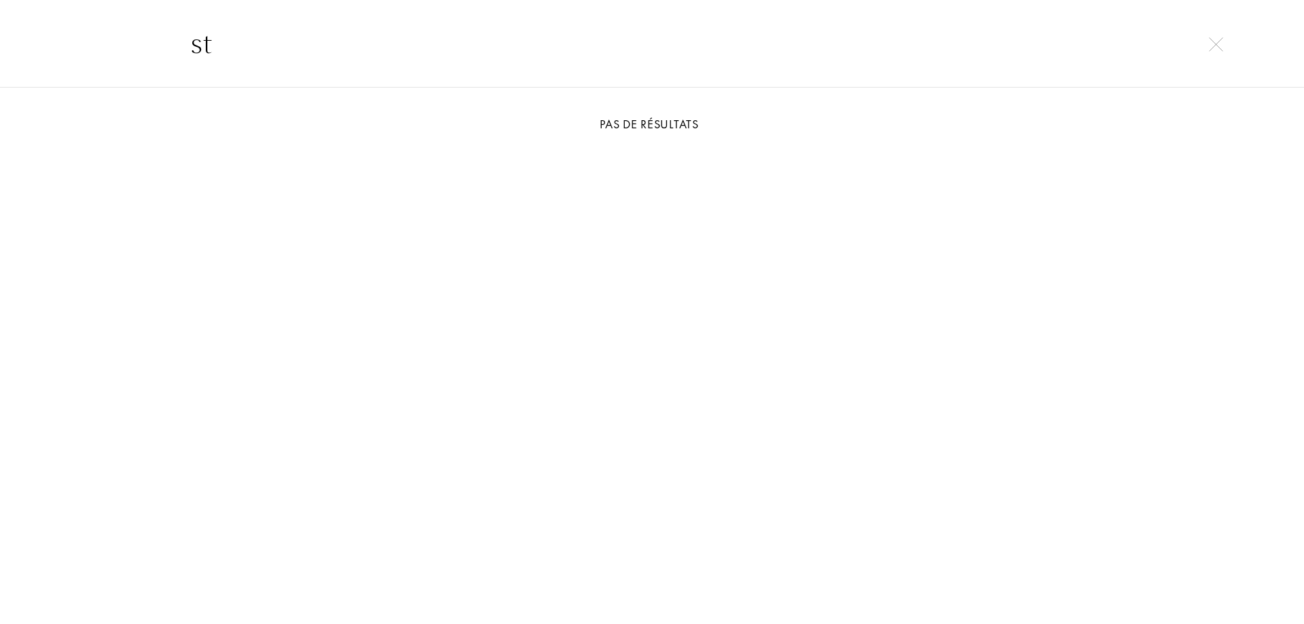
type input "s"
type input "armani"
